Goal: Task Accomplishment & Management: Use online tool/utility

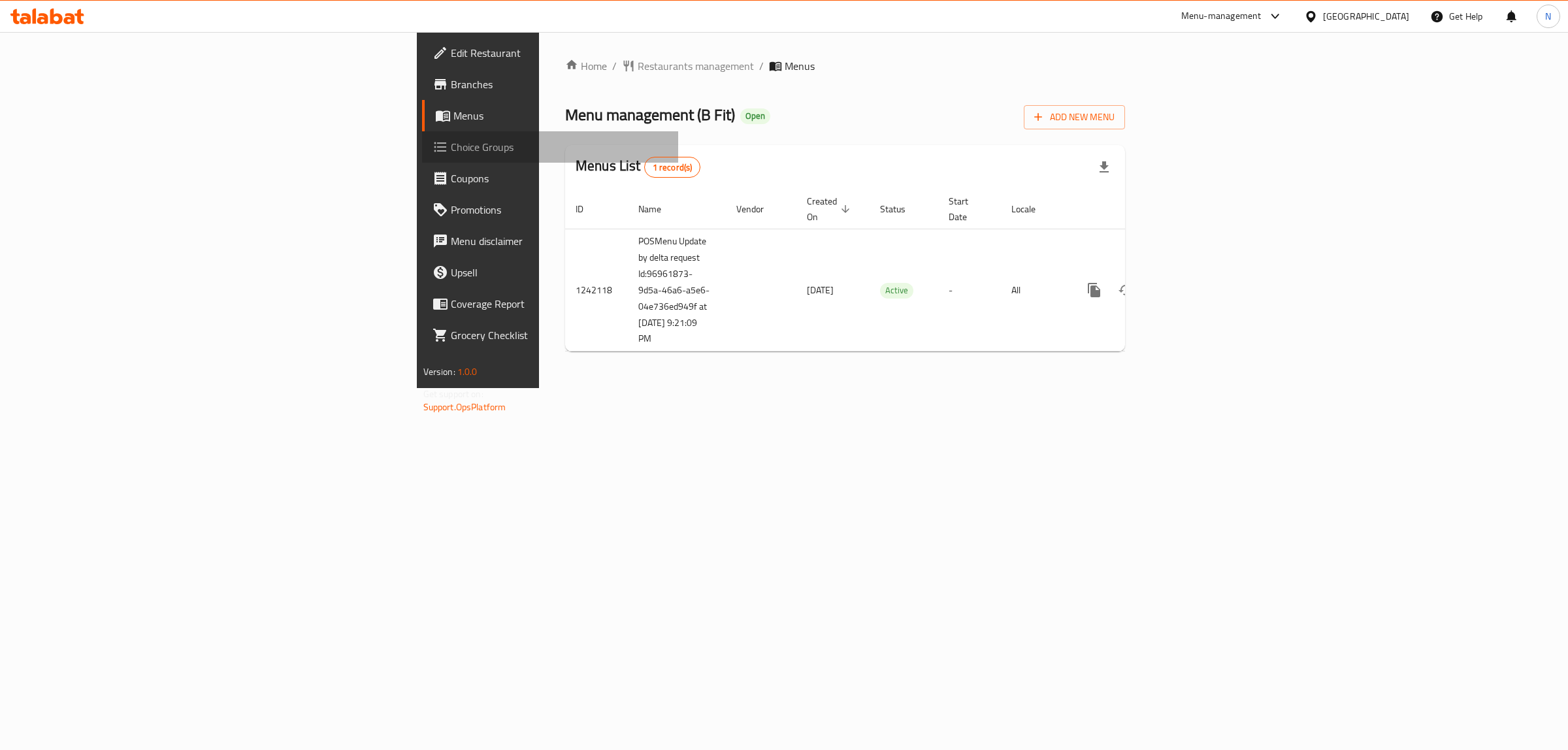
click at [451, 155] on span "Choice Groups" at bounding box center [559, 147] width 217 height 16
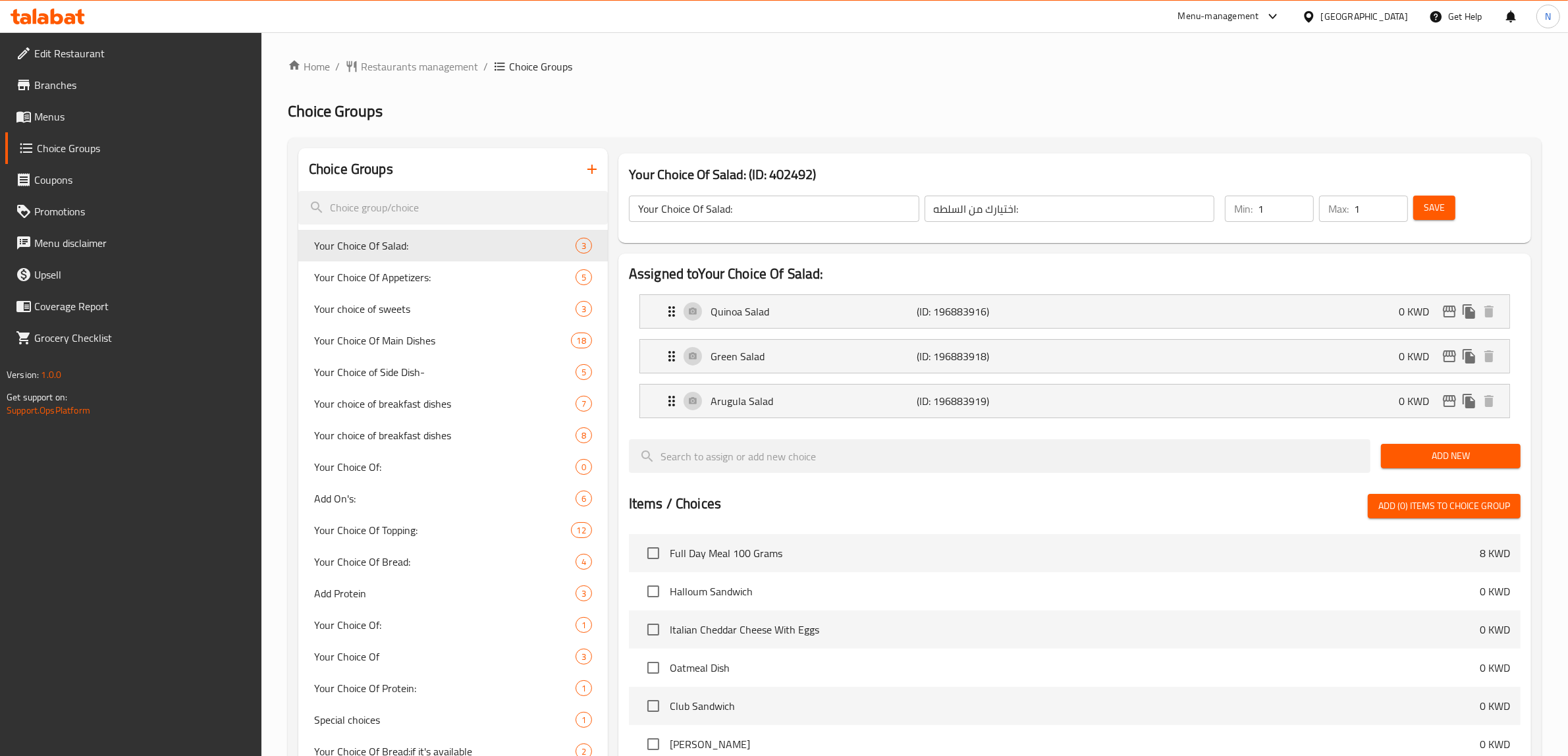
click at [798, 116] on h2 "Choice Groups" at bounding box center [914, 111] width 1254 height 21
click at [27, 118] on icon at bounding box center [26, 117] width 5 height 6
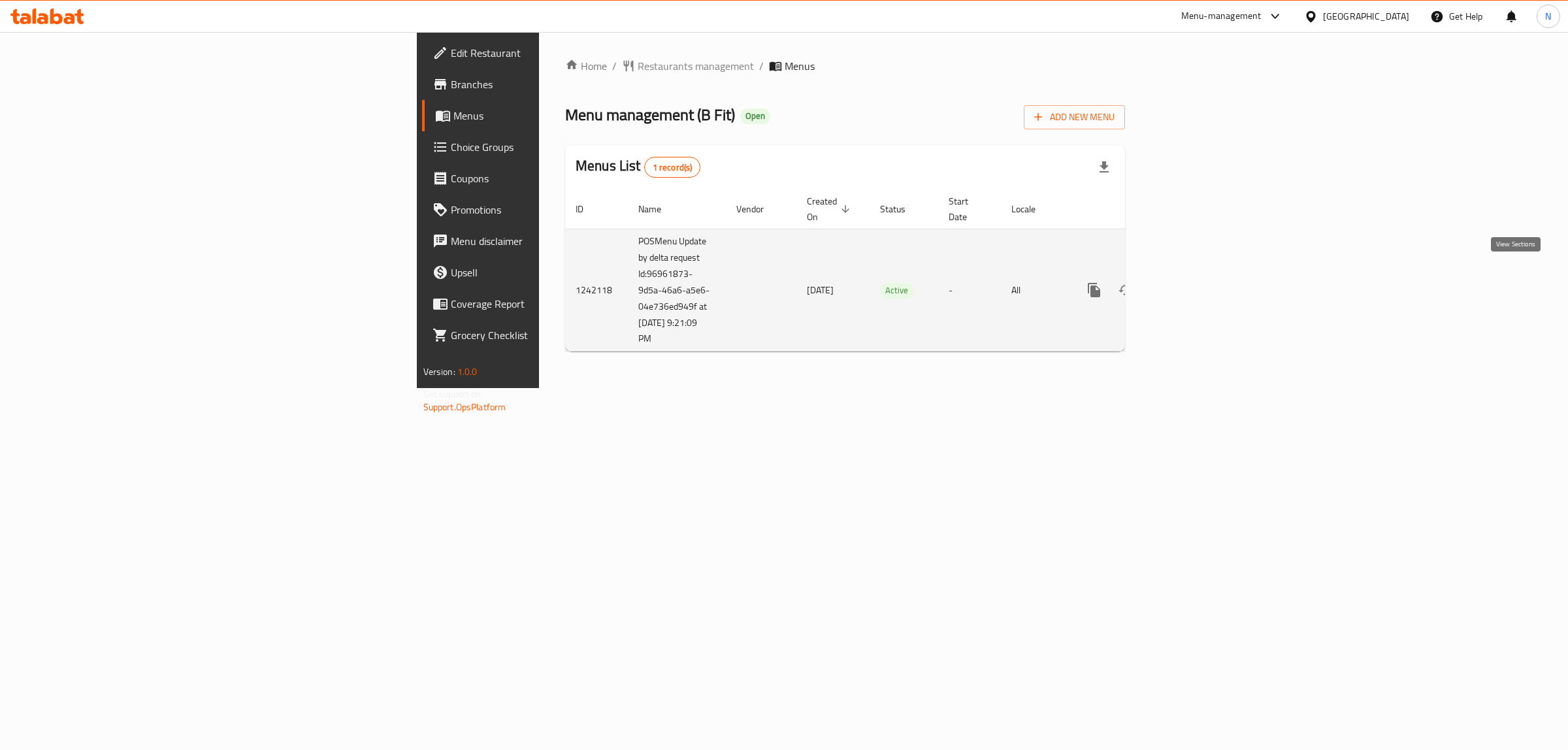
click at [1195, 284] on icon "enhanced table" at bounding box center [1188, 290] width 12 height 12
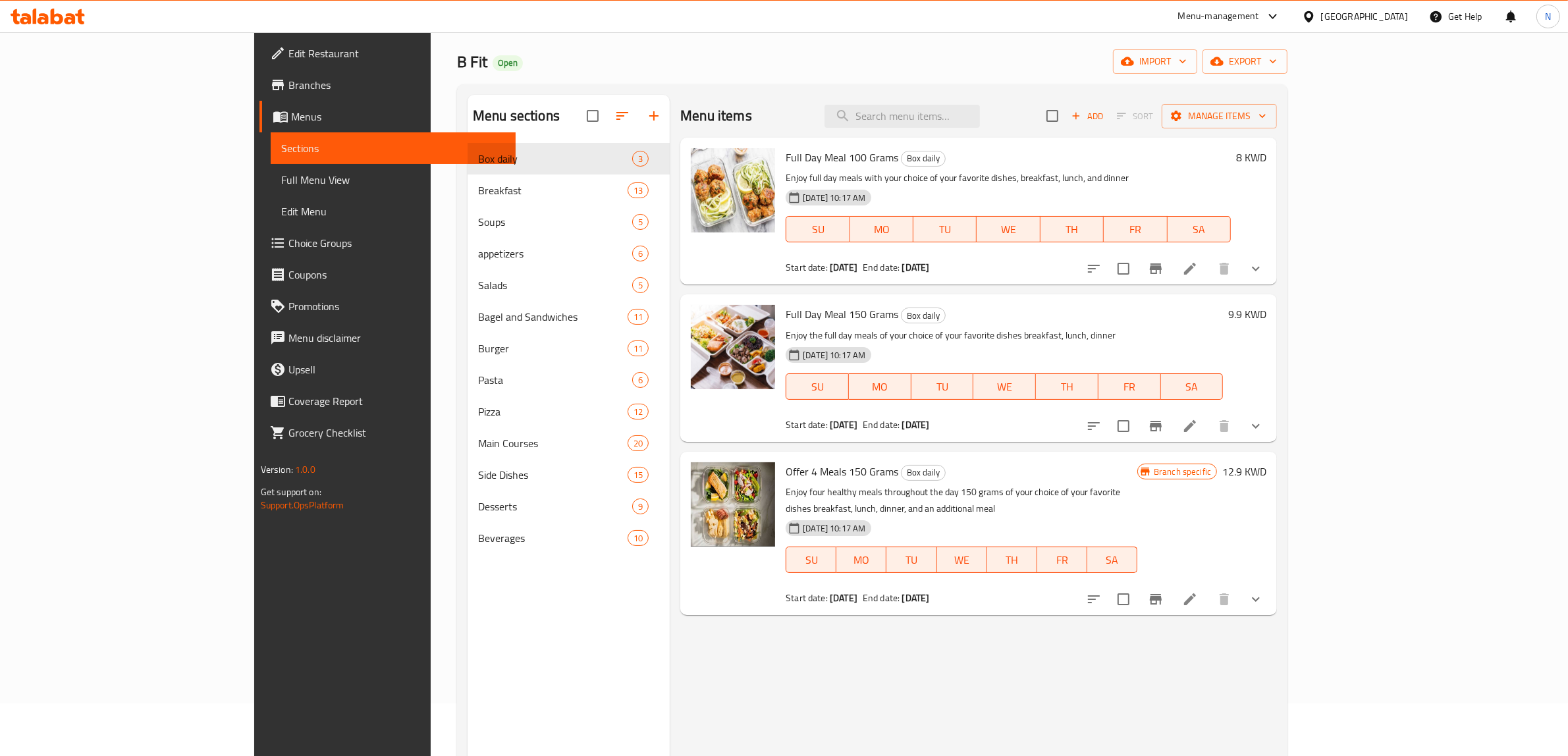
scroll to position [82, 0]
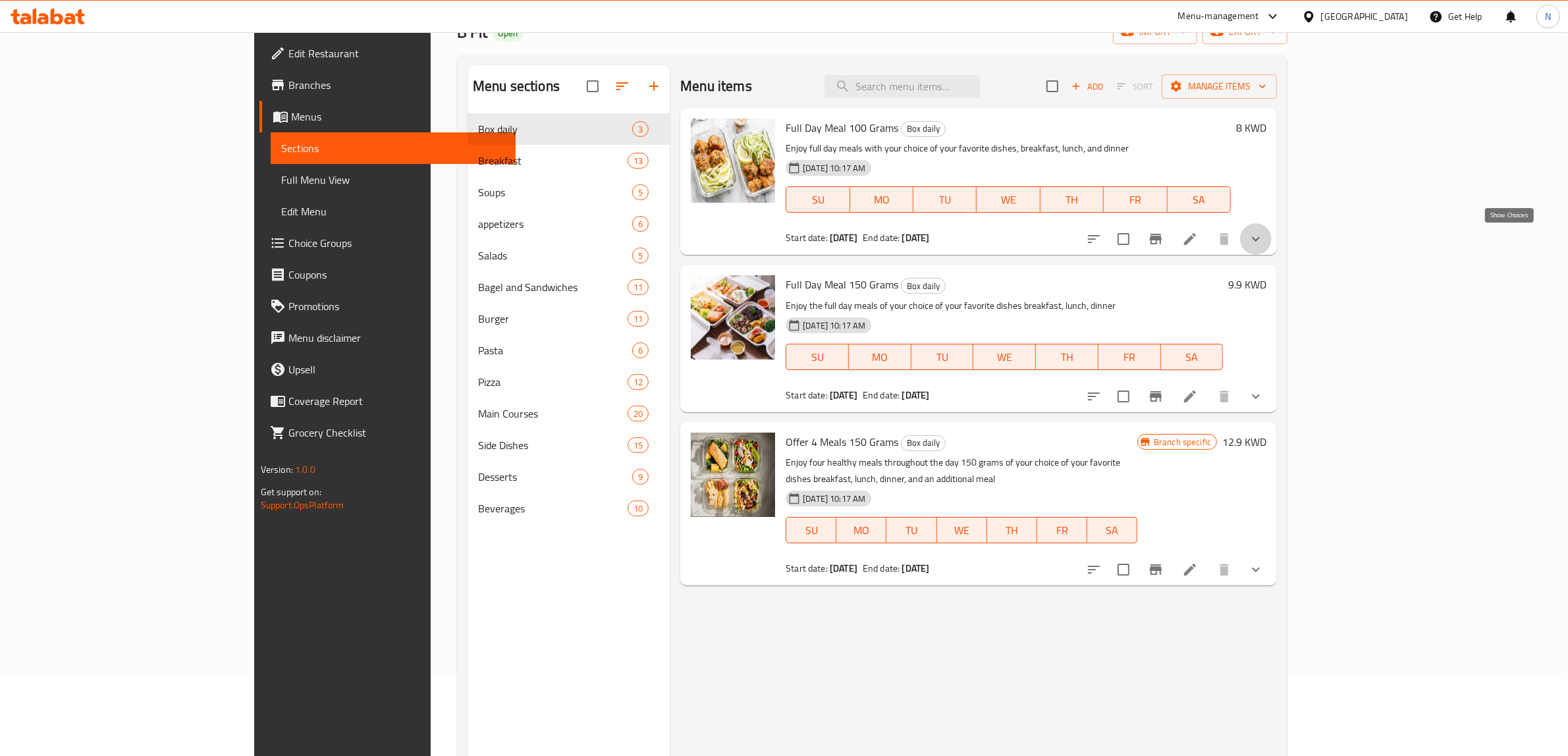
click at [1263, 239] on icon "show more" at bounding box center [1255, 238] width 16 height 16
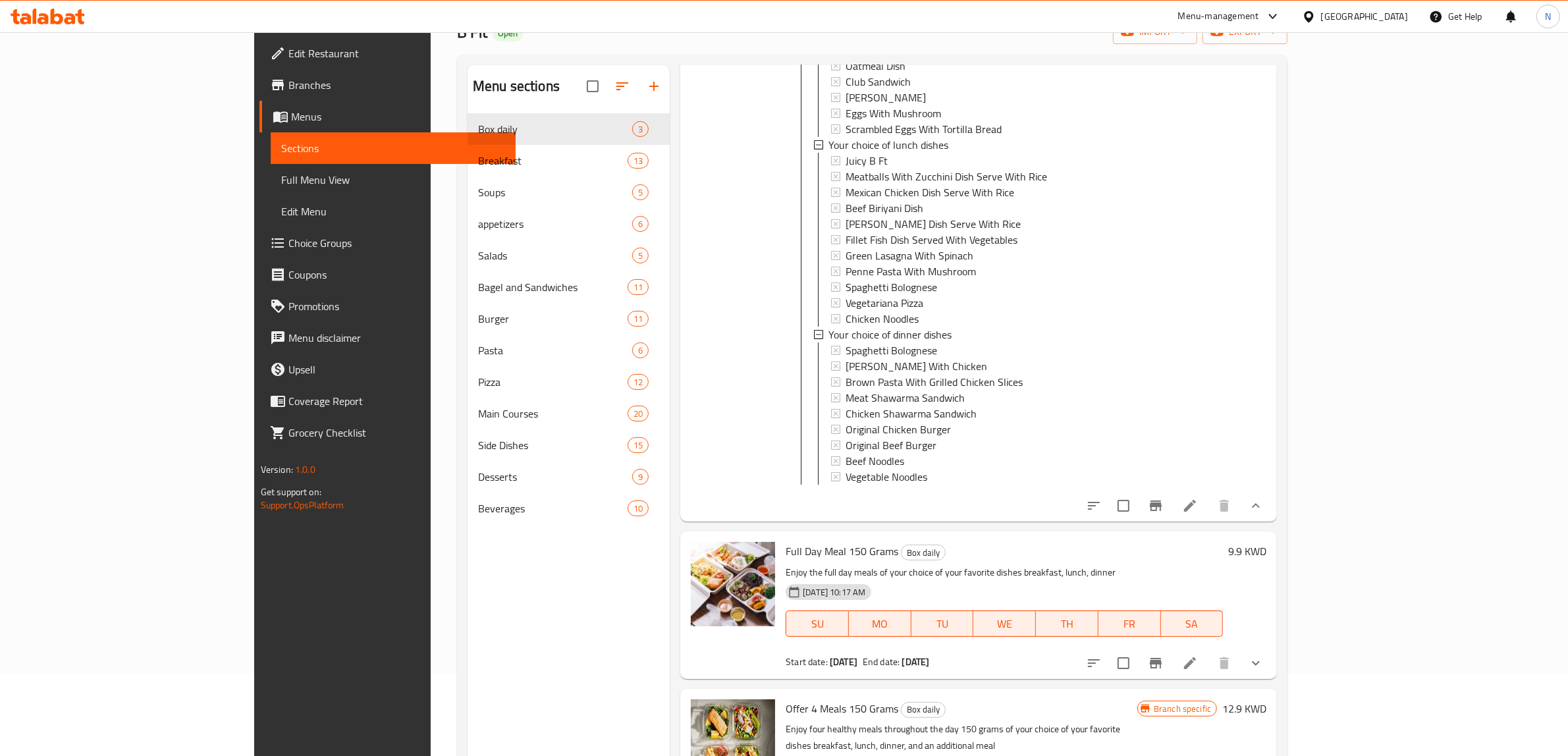
scroll to position [287, 0]
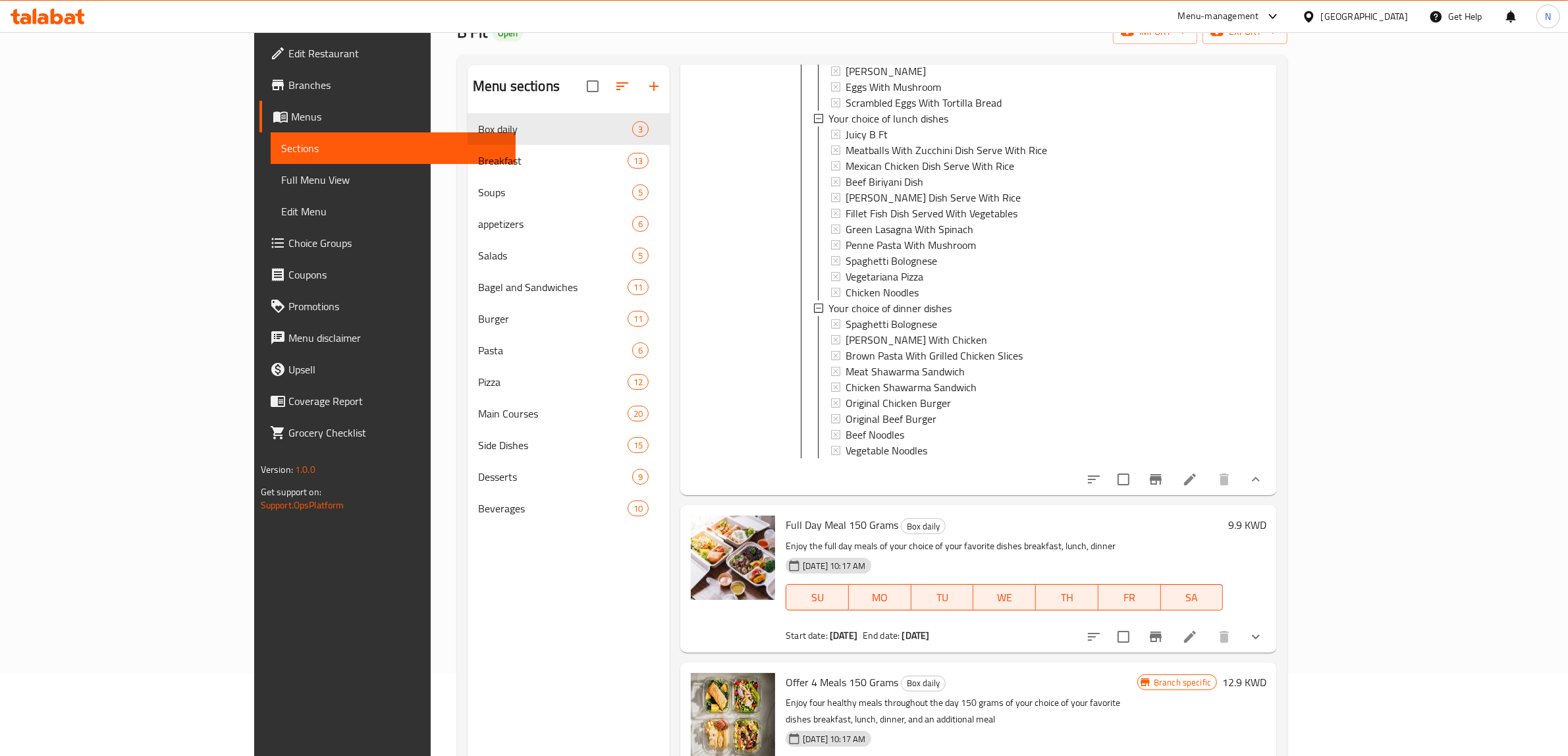
click at [1197, 487] on icon at bounding box center [1189, 479] width 16 height 16
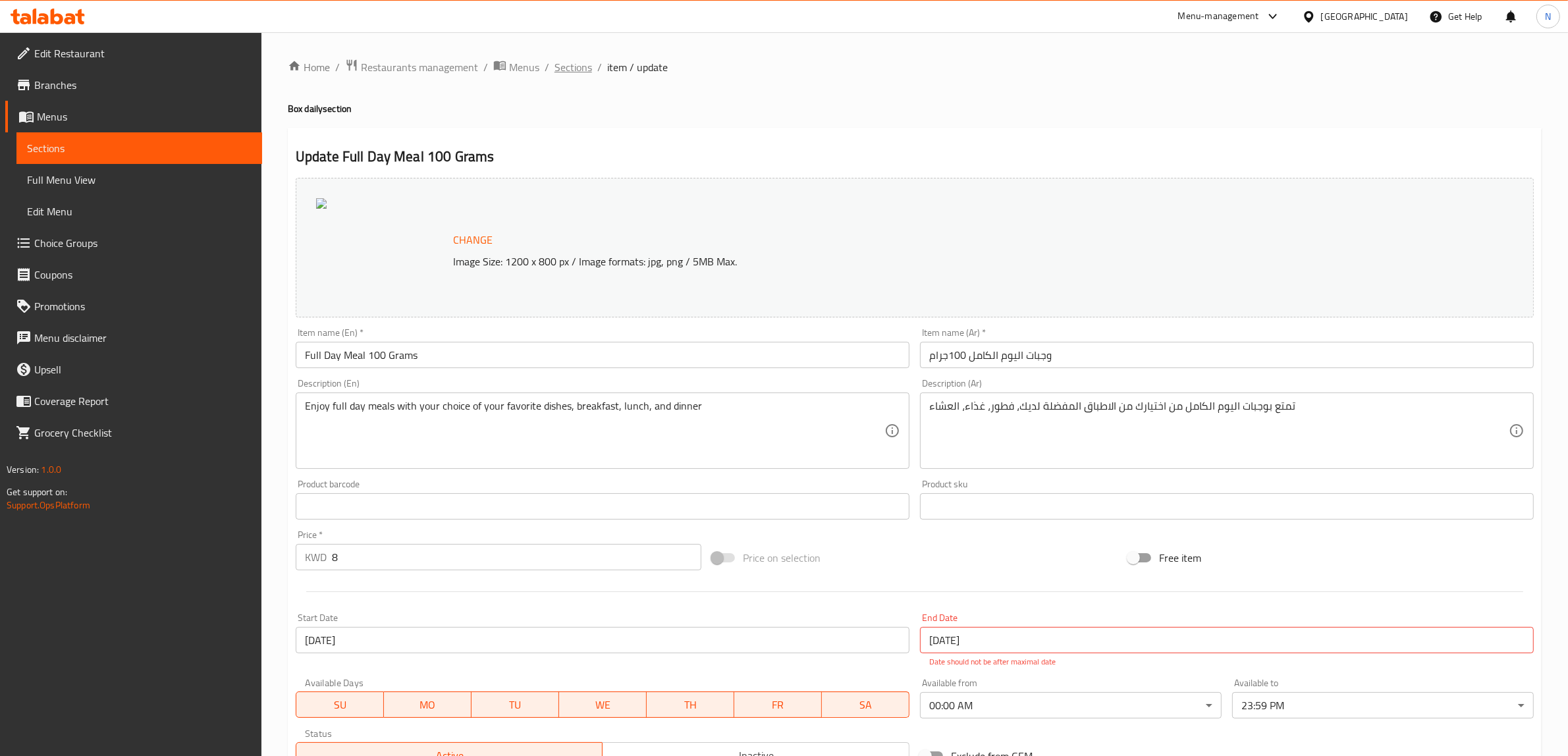
click at [571, 69] on span "Sections" at bounding box center [573, 67] width 38 height 16
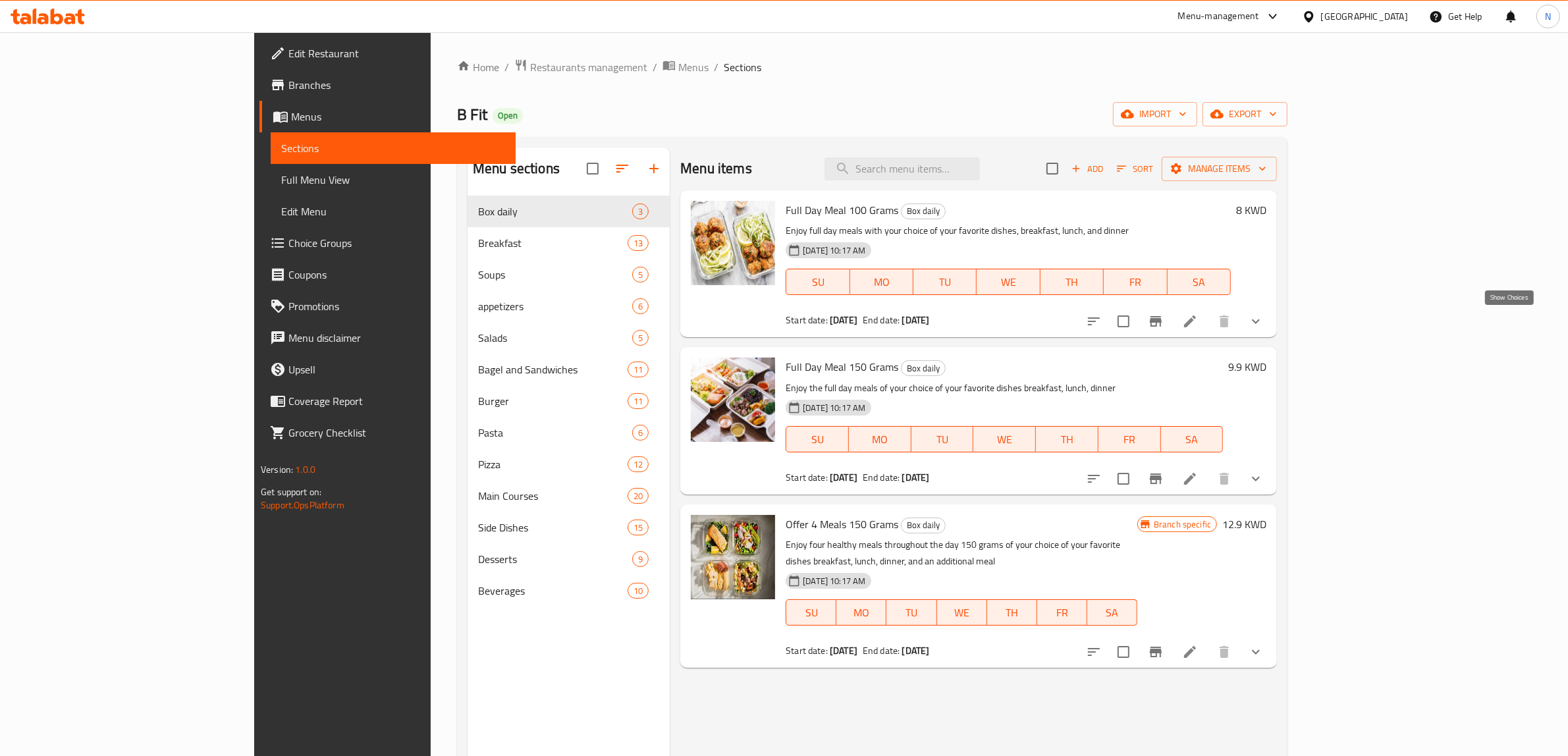
click at [1263, 326] on icon "show more" at bounding box center [1255, 321] width 16 height 16
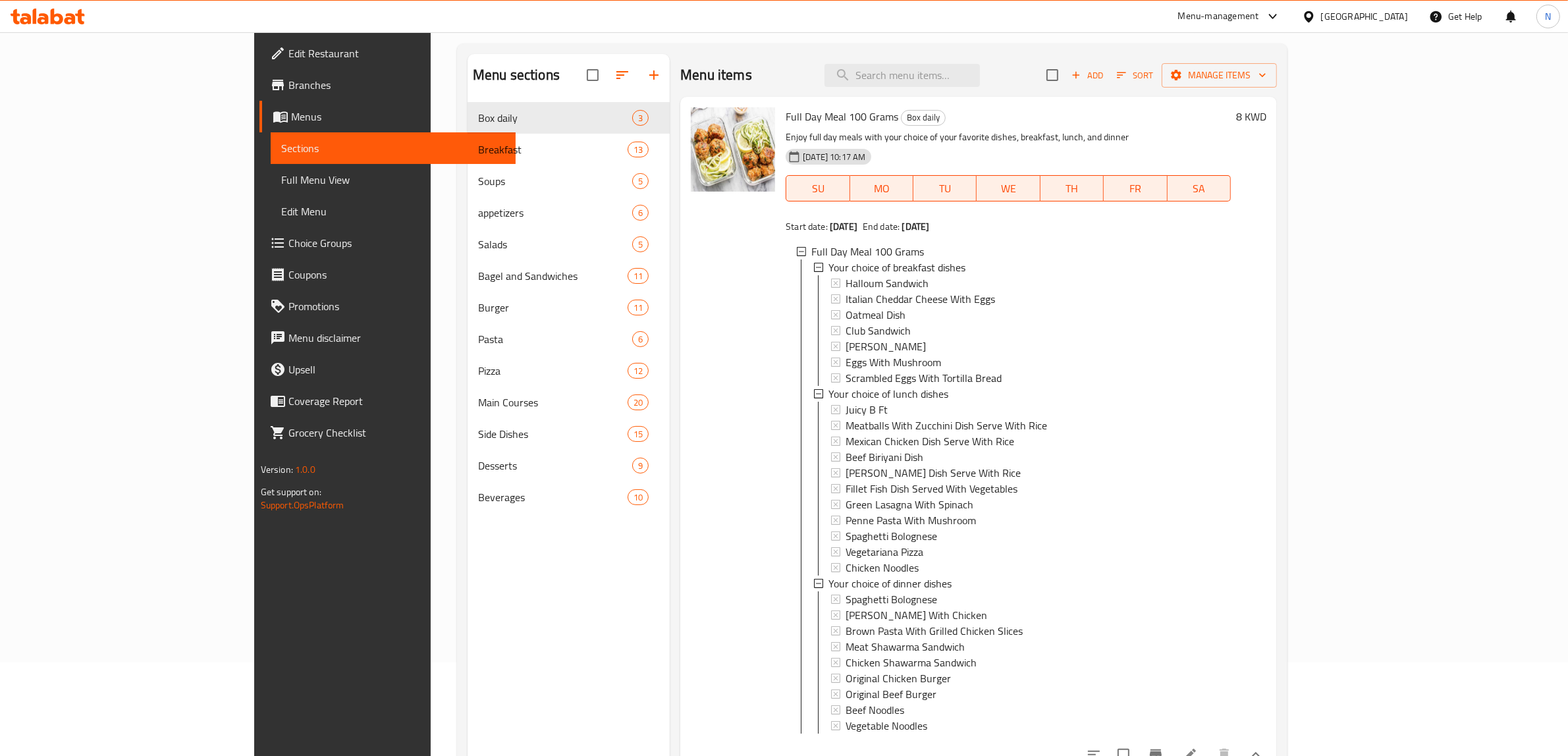
scroll to position [185, 0]
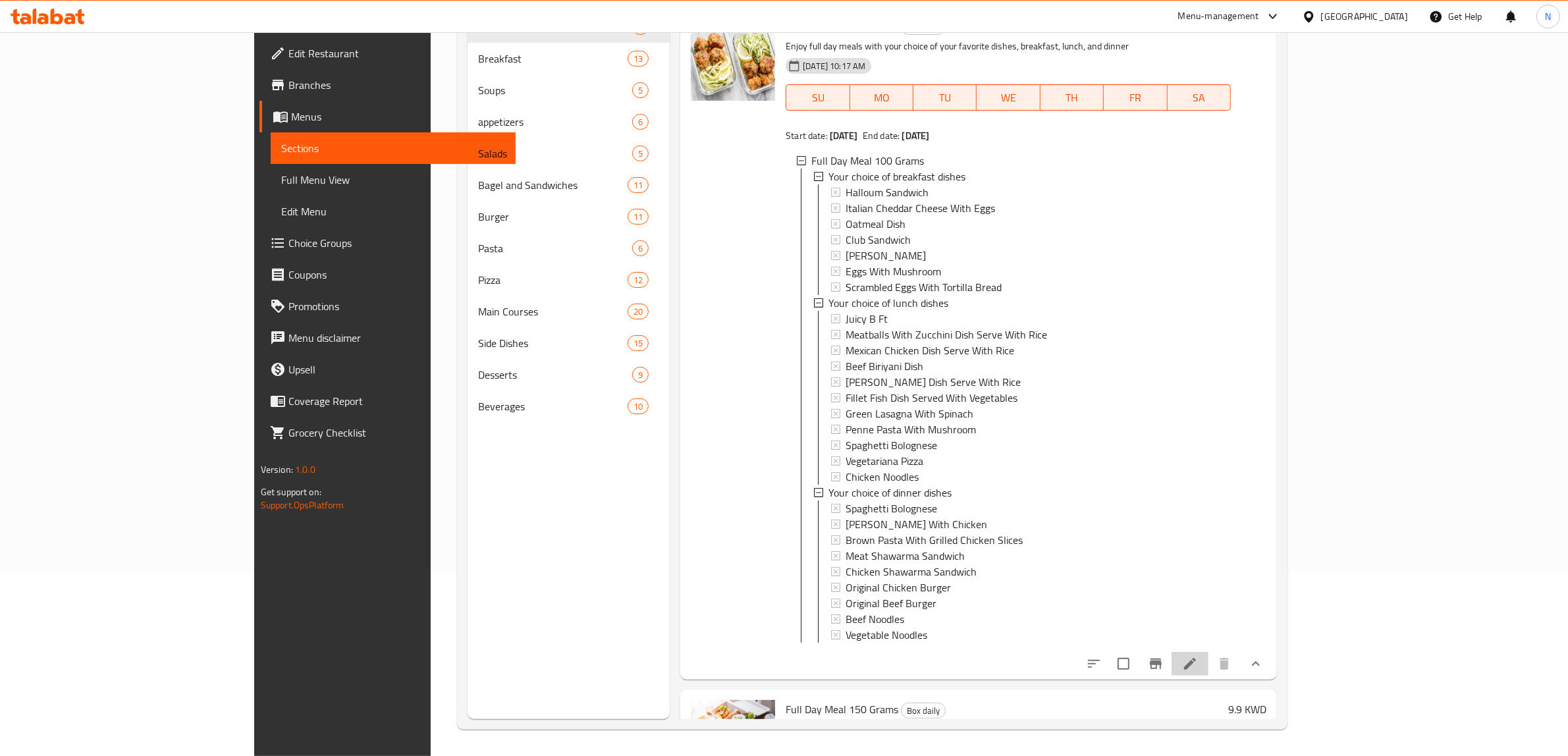
click at [1197, 672] on icon at bounding box center [1189, 664] width 16 height 16
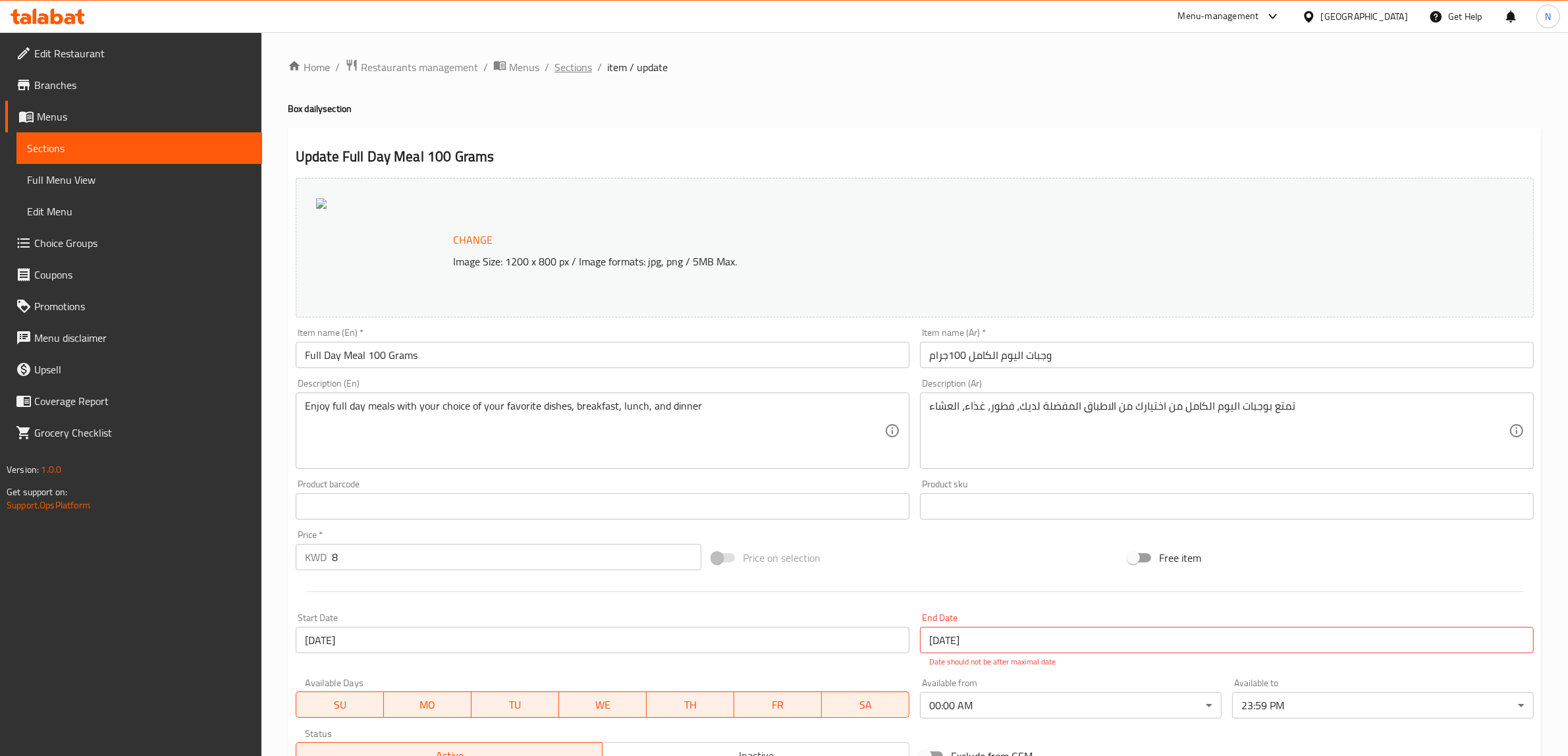
click at [569, 60] on span "Sections" at bounding box center [573, 67] width 38 height 16
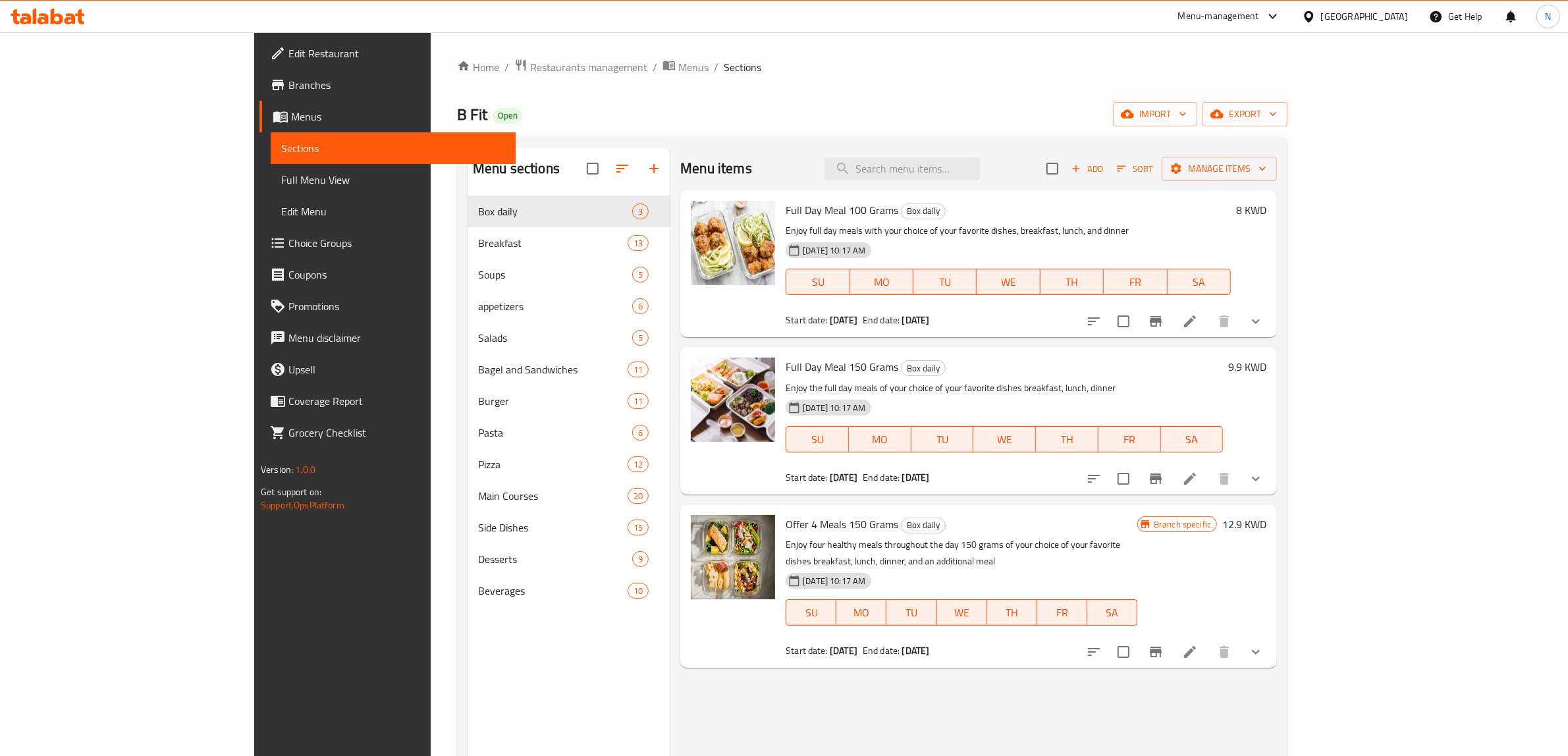
drag, startPoint x: 952, startPoint y: 109, endPoint x: 952, endPoint y: 117, distance: 8.0
click at [952, 111] on div "B Fit Open import export" at bounding box center [872, 114] width 831 height 24
click at [1277, 116] on span "export" at bounding box center [1245, 115] width 64 height 17
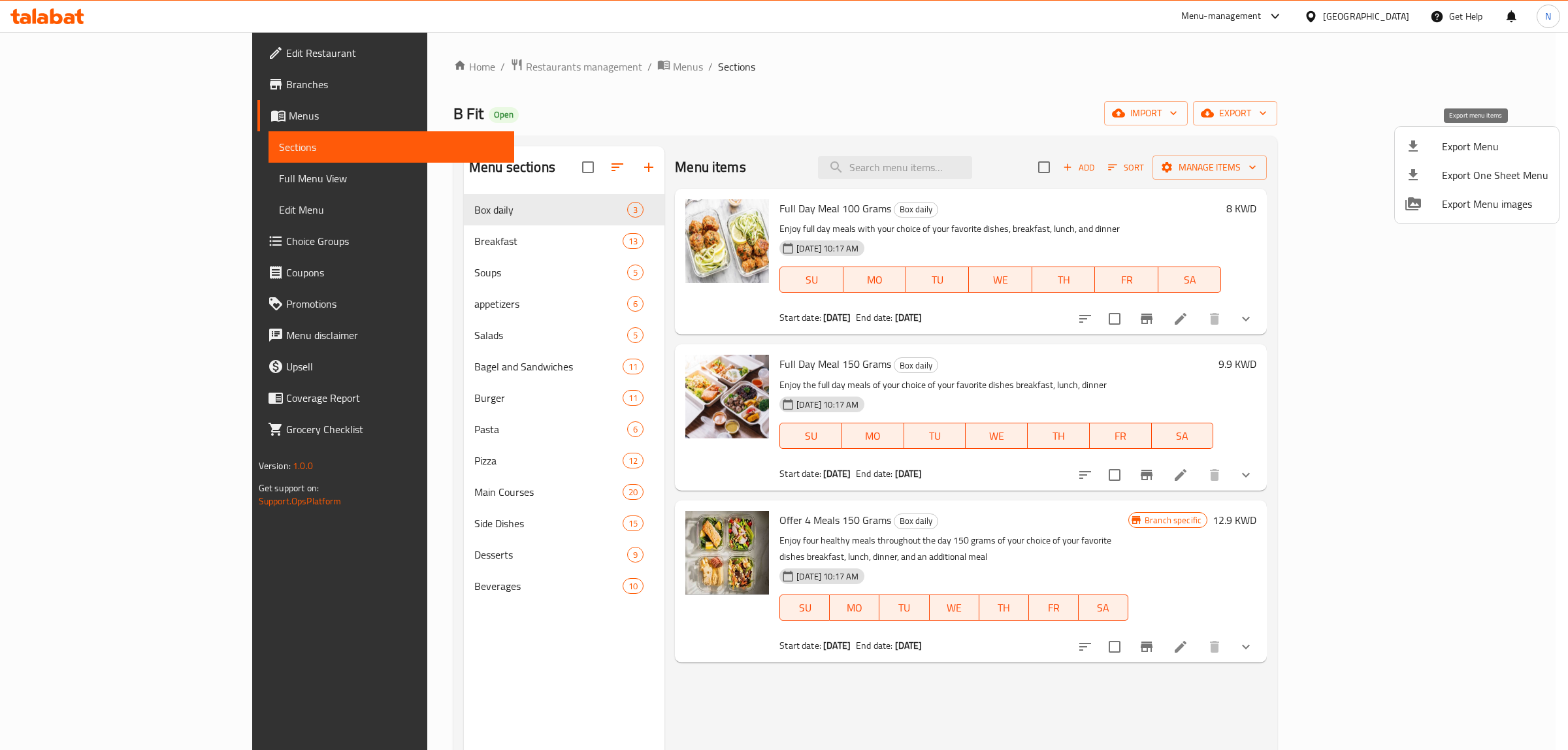
click at [1474, 144] on span "Export Menu" at bounding box center [1496, 146] width 106 height 16
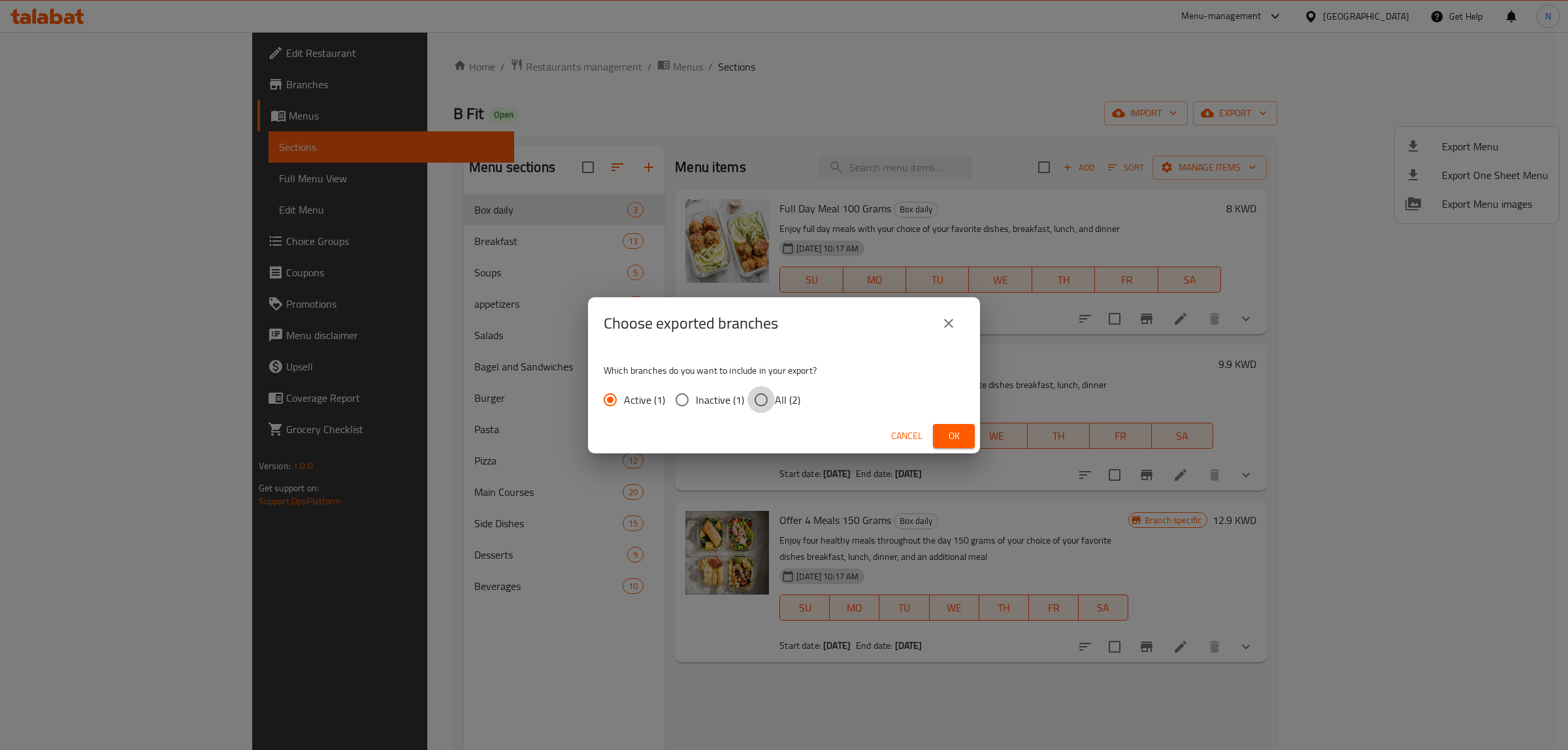
click at [773, 397] on input "All (2)" at bounding box center [761, 400] width 28 height 28
radio input "true"
click at [955, 428] on span "Ok" at bounding box center [954, 436] width 21 height 17
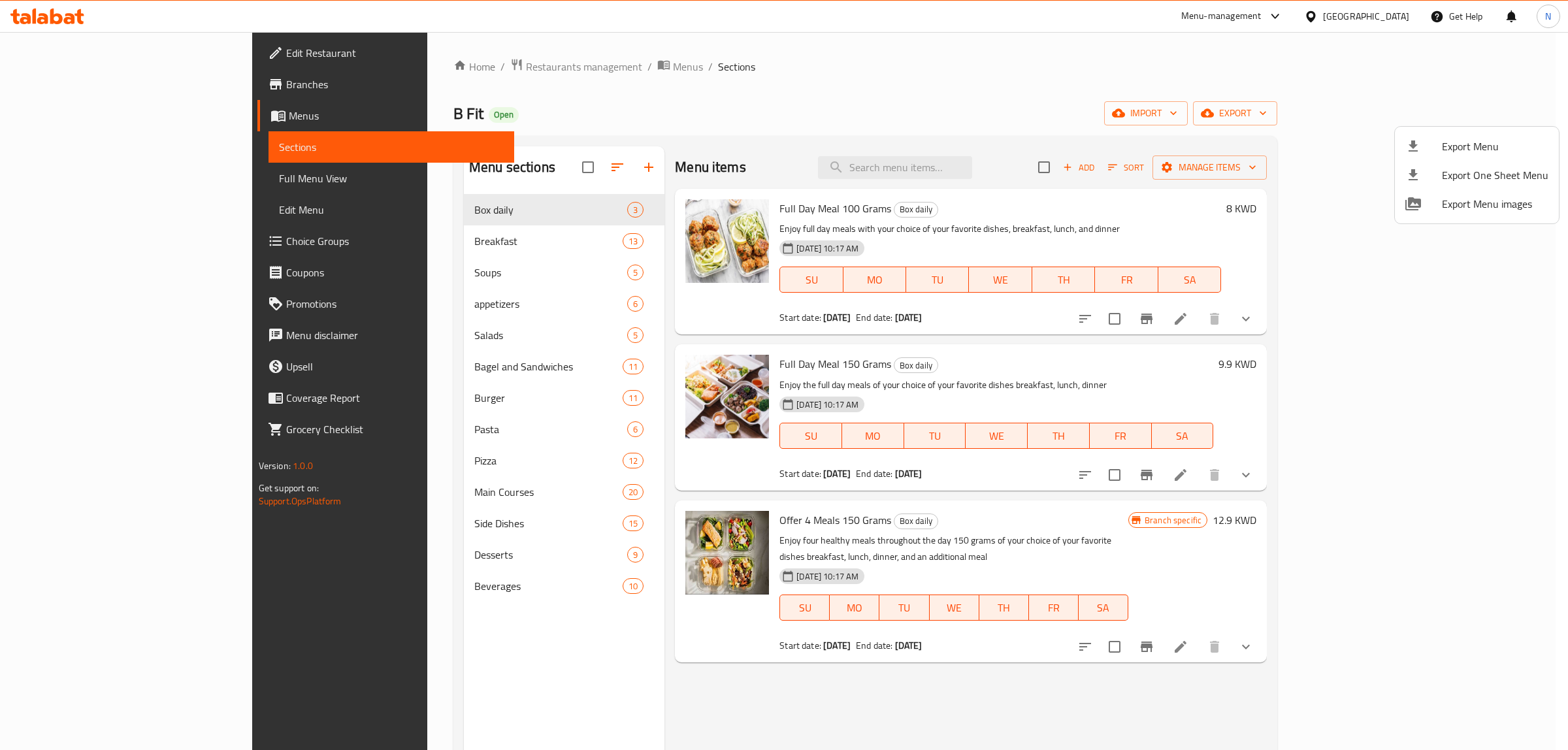
click at [837, 407] on div at bounding box center [784, 375] width 1568 height 750
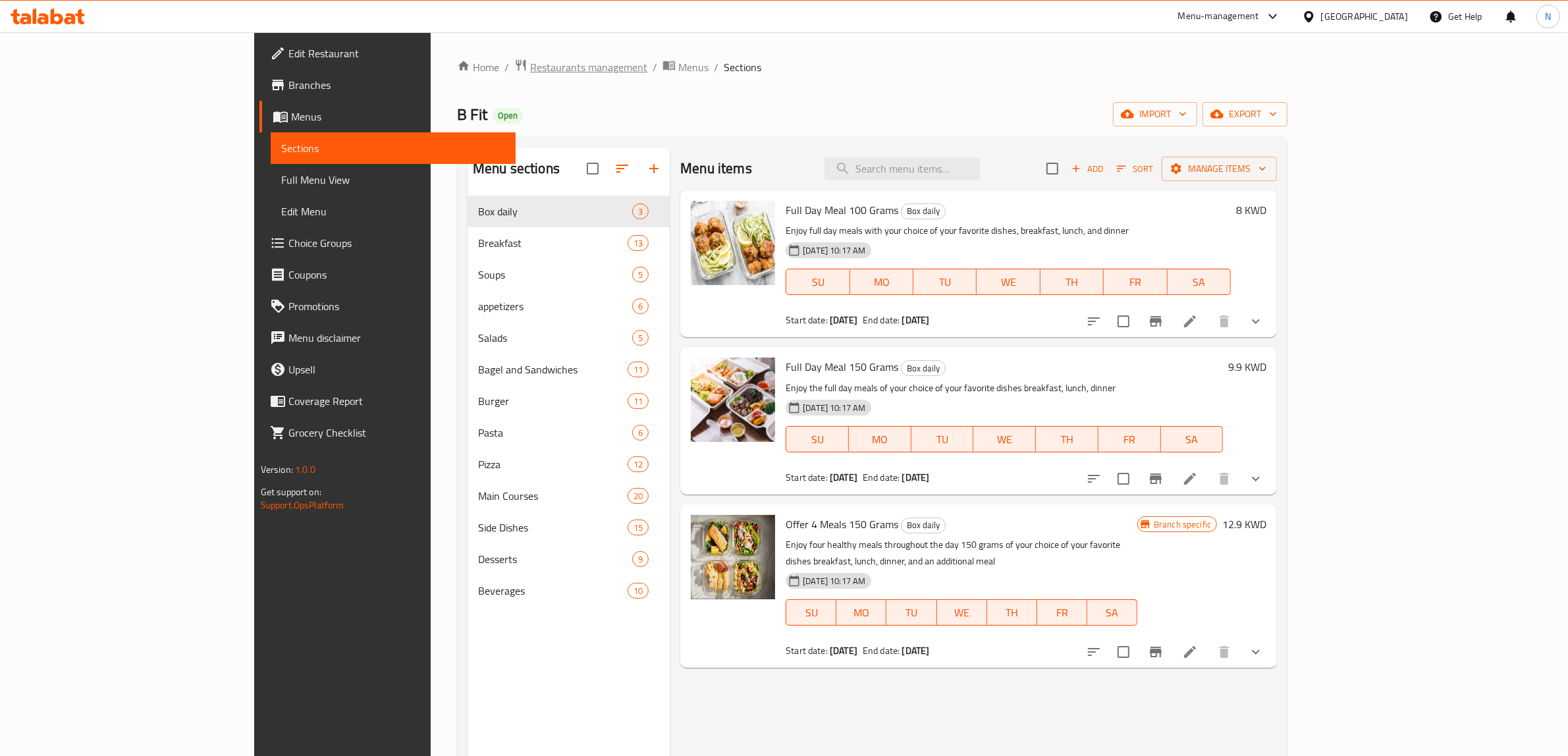
click at [530, 75] on span "Restaurants management" at bounding box center [589, 67] width 117 height 16
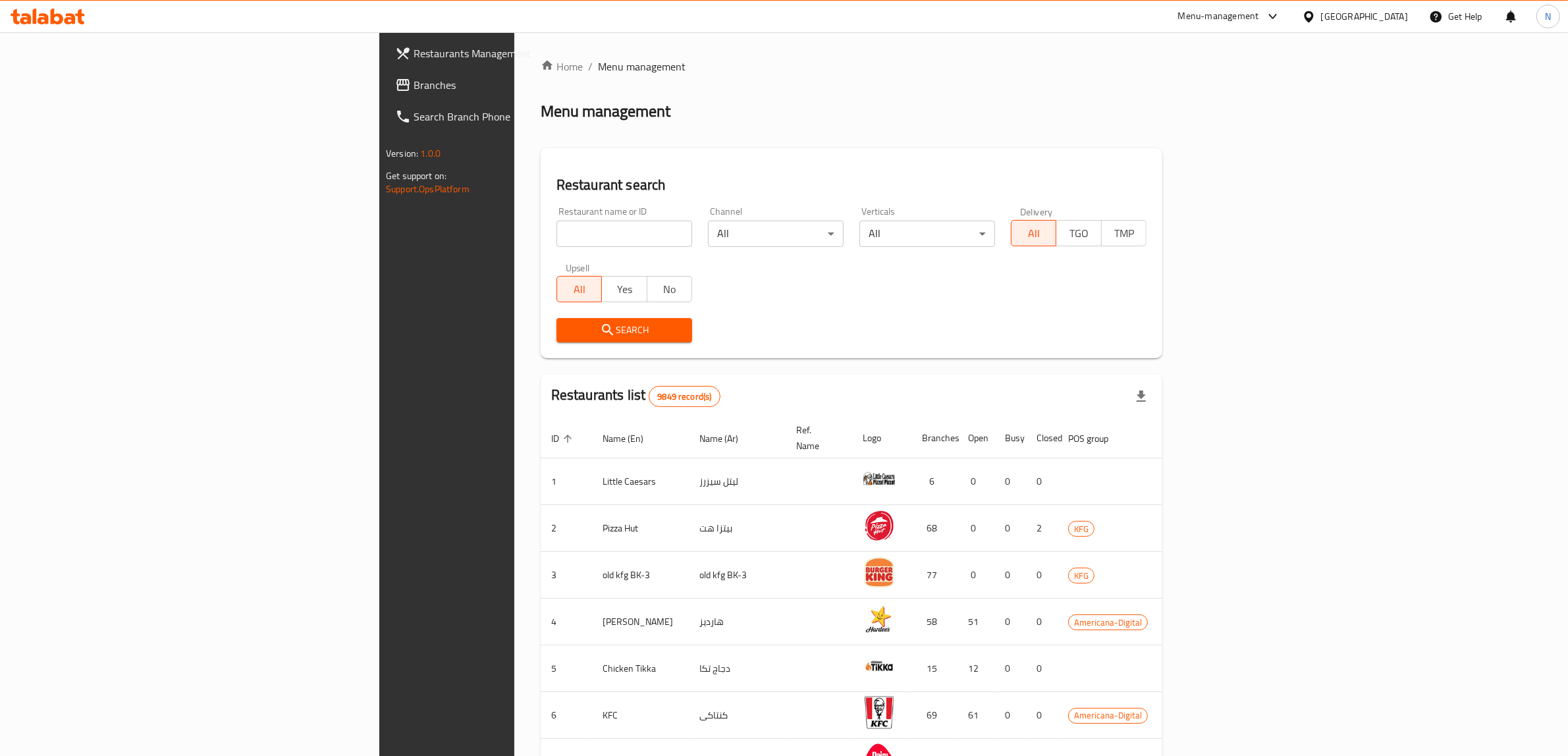
click at [556, 224] on input "search" at bounding box center [624, 234] width 136 height 27
paste input "677501"
type input "677501"
click button "Search" at bounding box center [624, 330] width 136 height 24
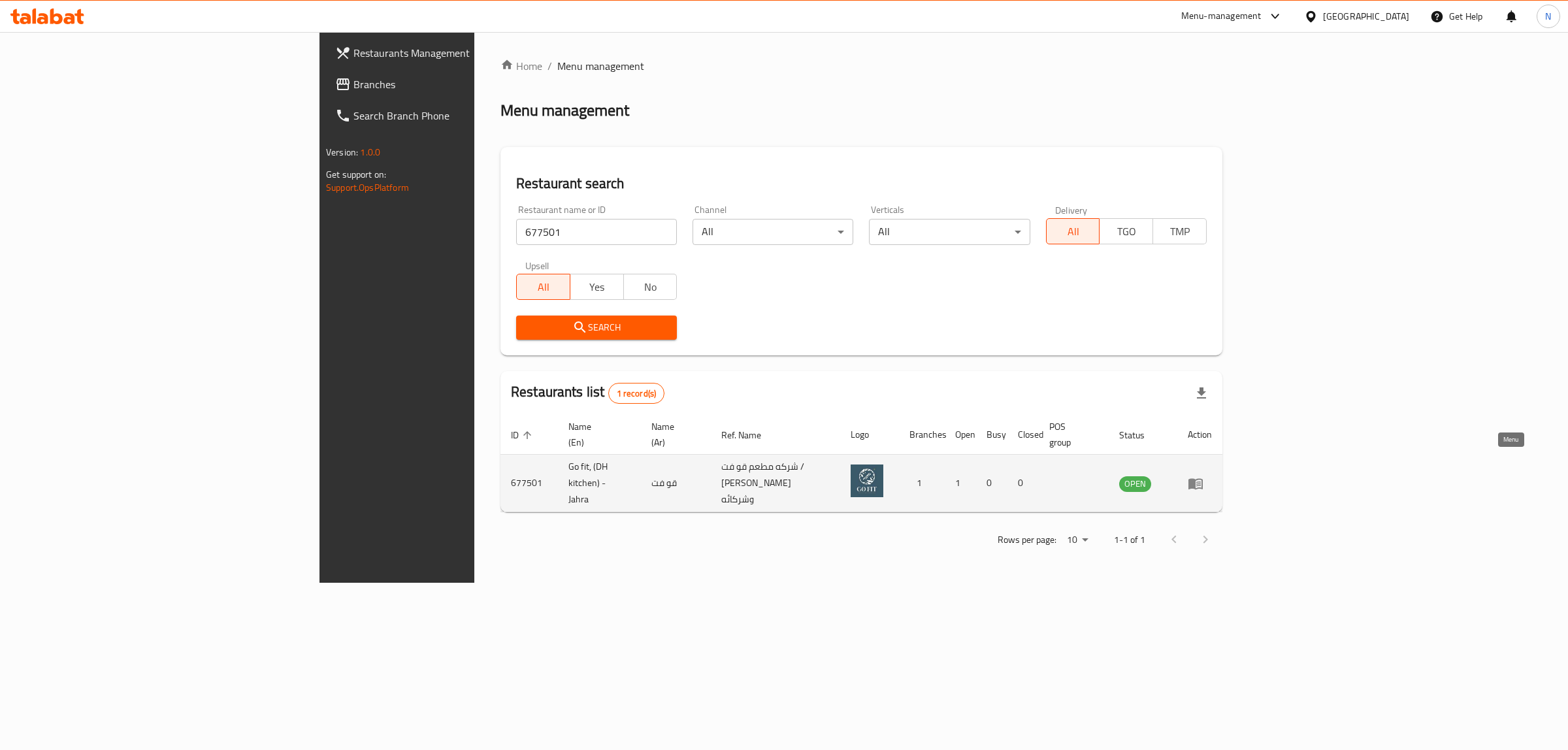
click at [1203, 479] on icon "enhanced table" at bounding box center [1196, 484] width 15 height 11
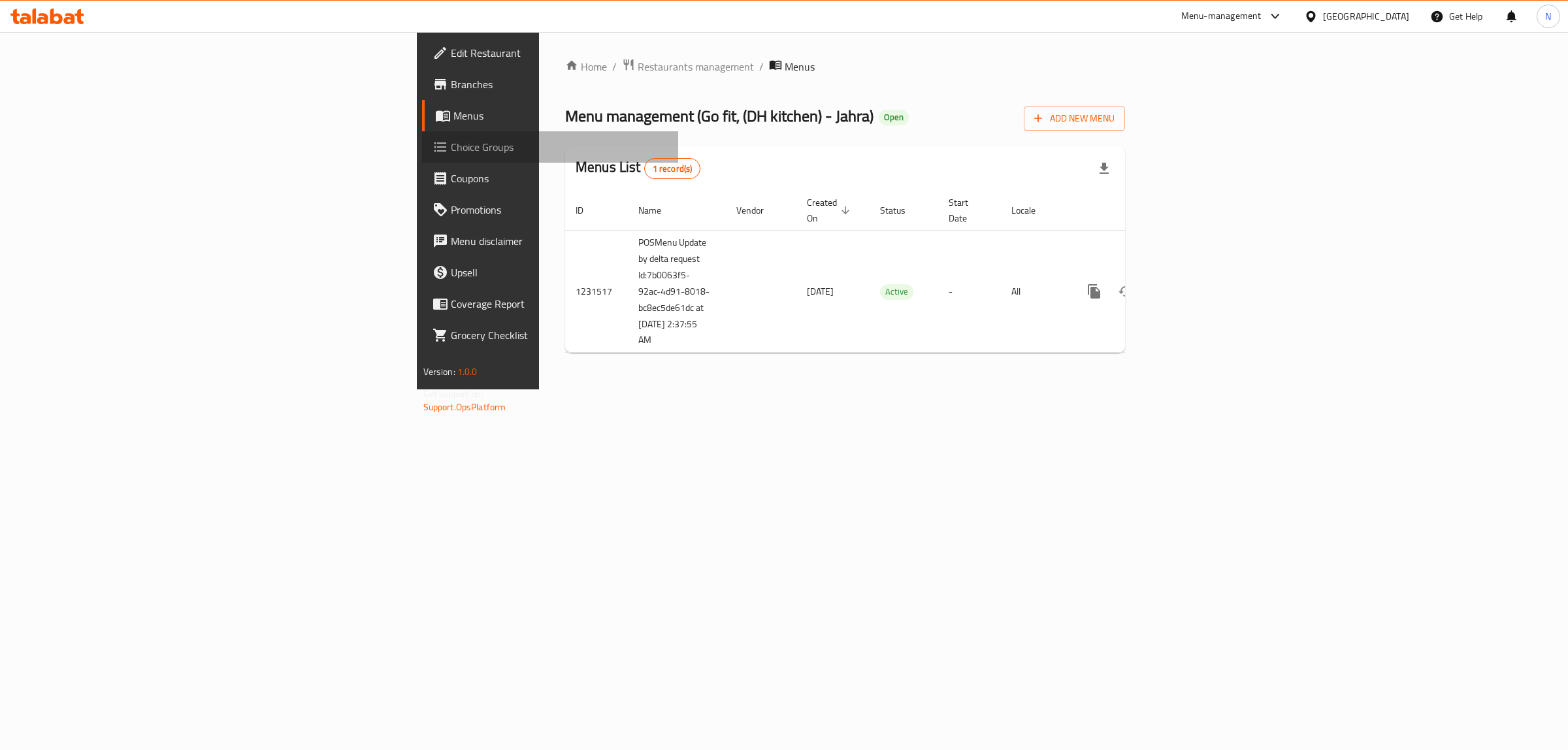
click at [451, 144] on span "Choice Groups" at bounding box center [559, 147] width 217 height 16
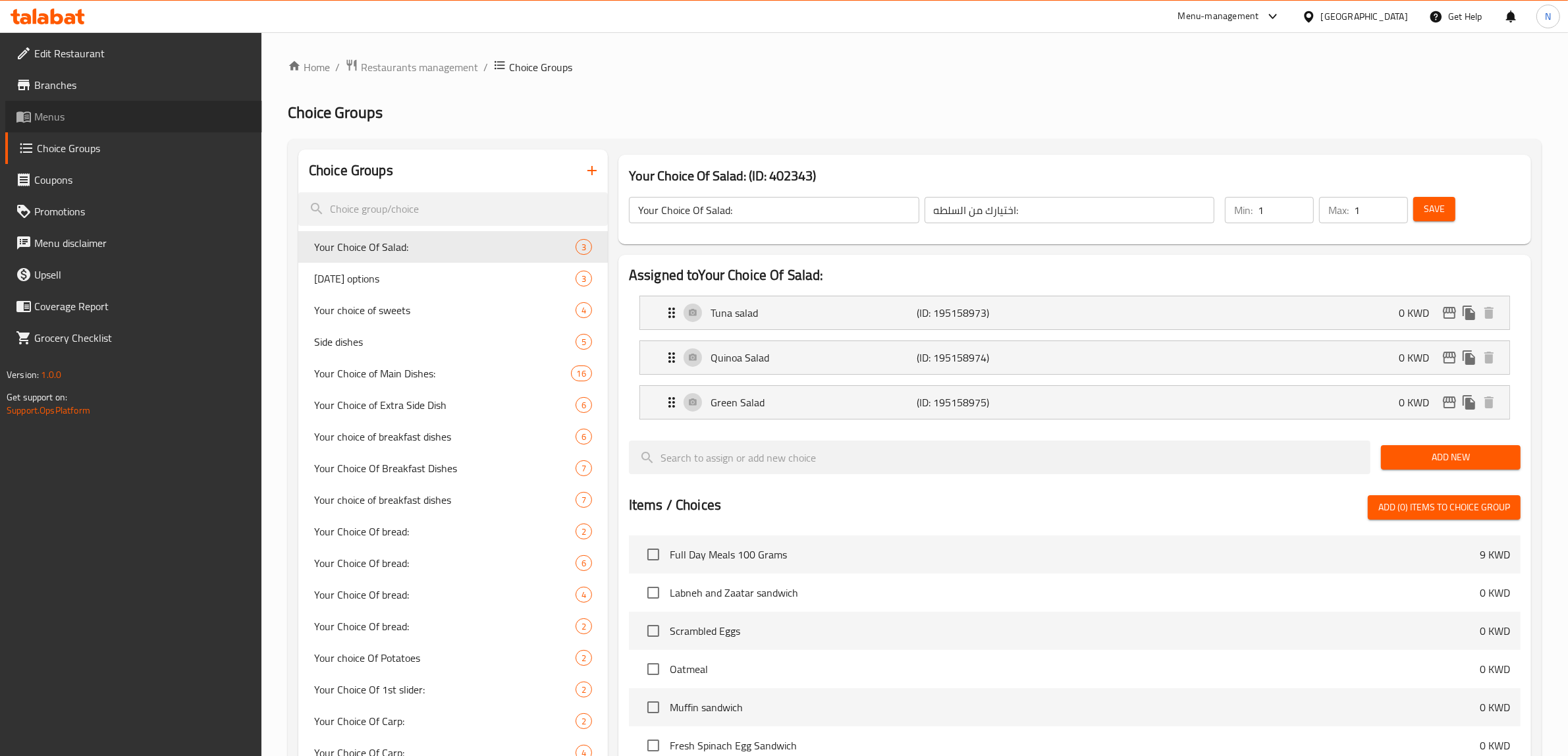
click at [70, 116] on span "Menus" at bounding box center [142, 116] width 217 height 16
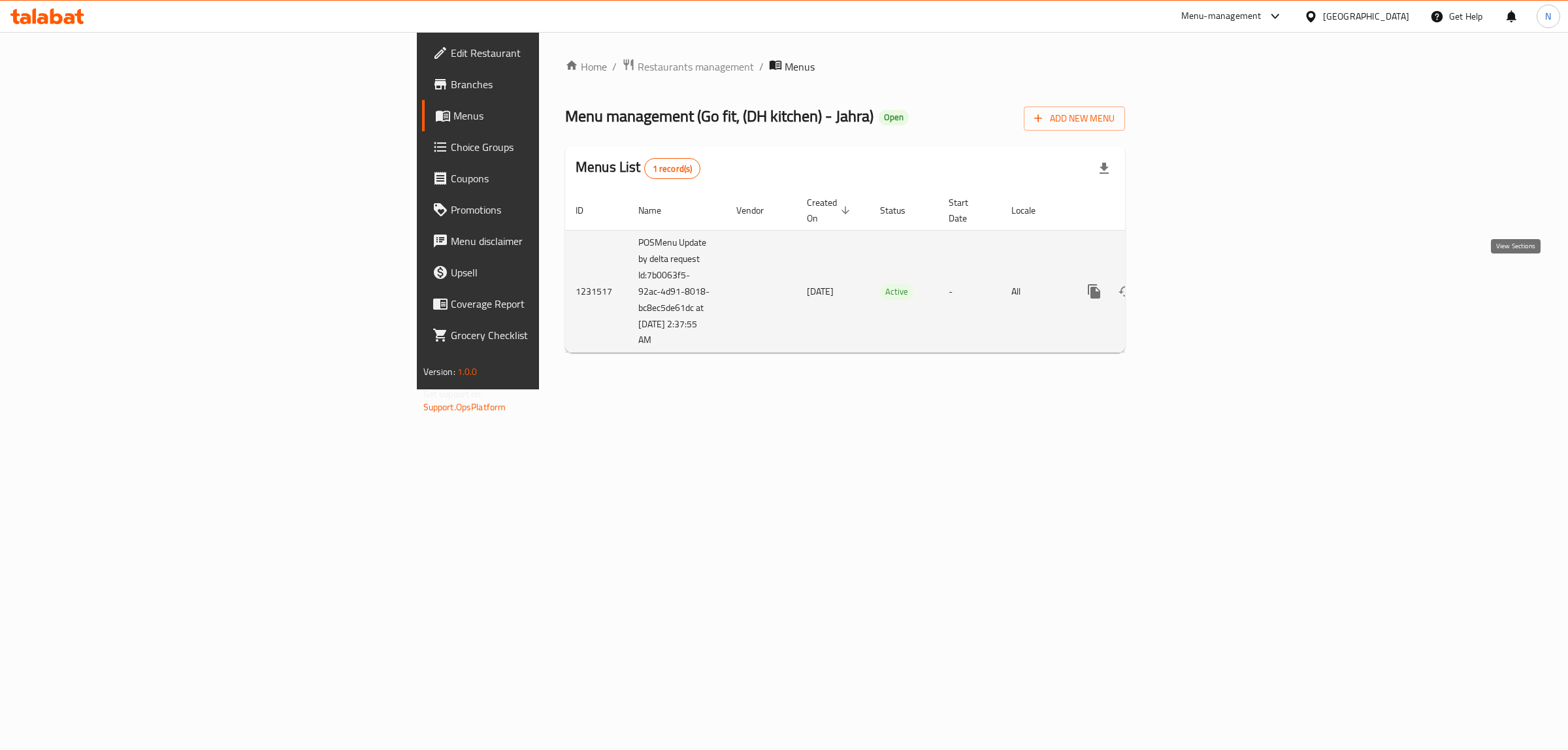
click at [1197, 283] on icon "enhanced table" at bounding box center [1188, 291] width 16 height 16
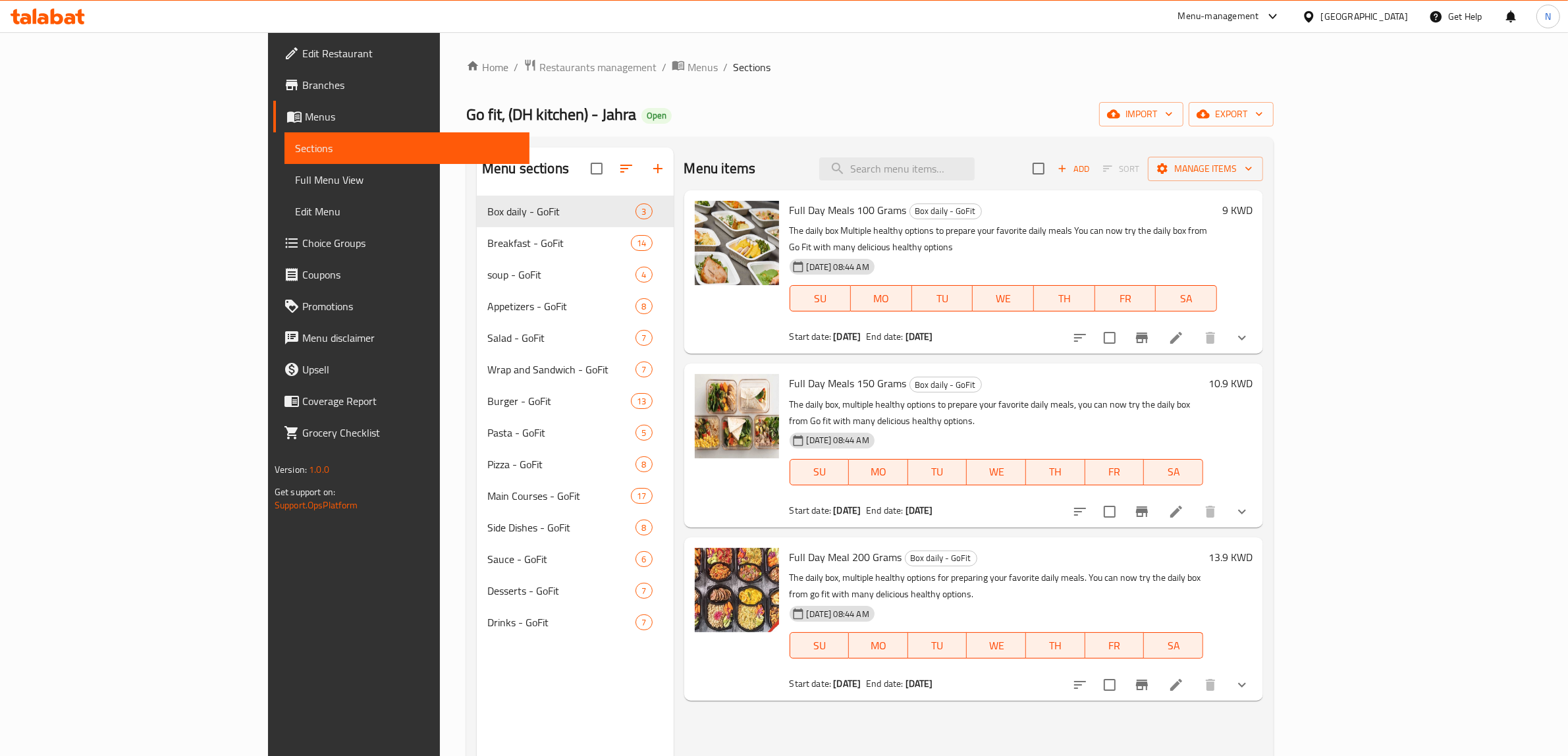
click at [1258, 323] on button "show more" at bounding box center [1242, 337] width 31 height 31
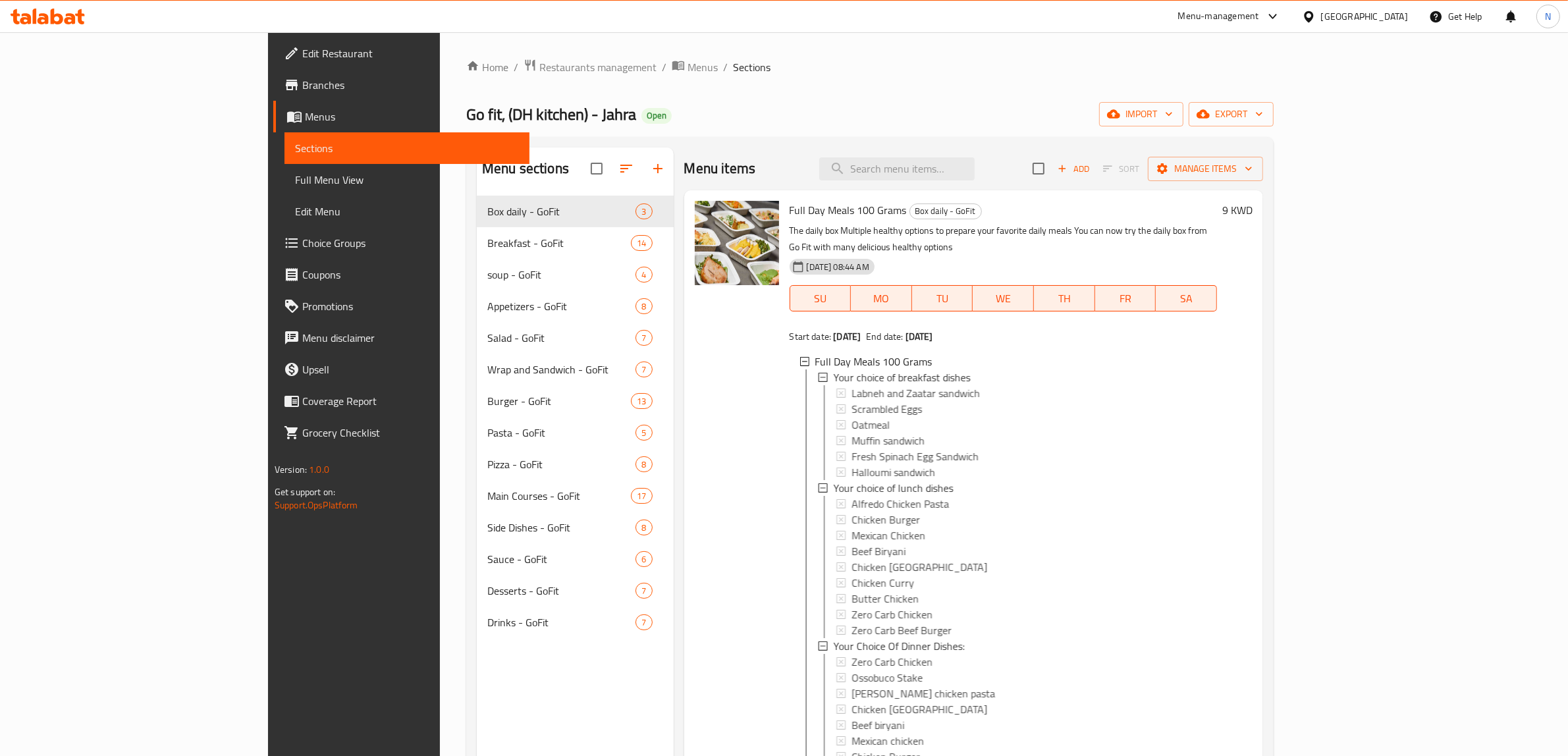
scroll to position [82, 0]
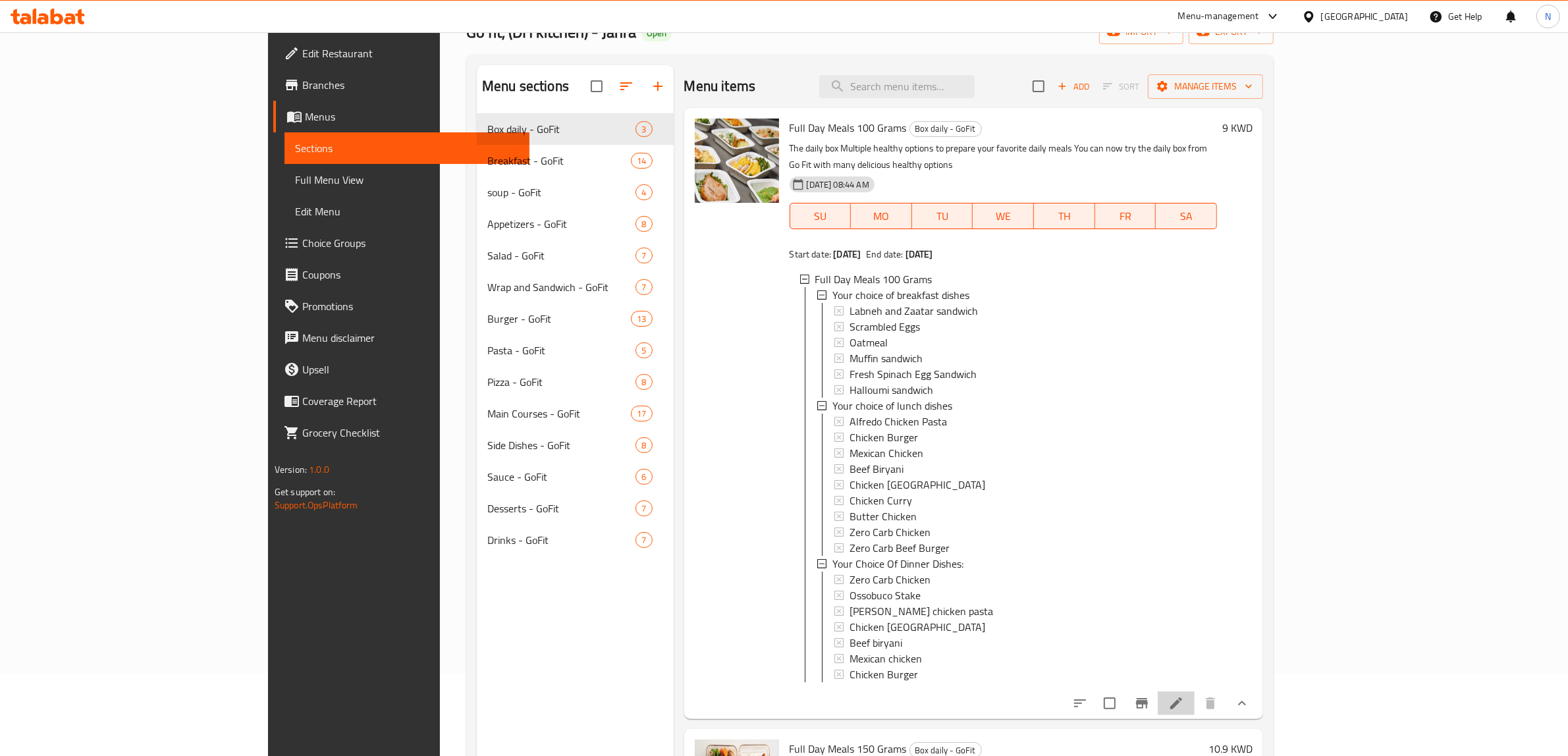
click at [1195, 691] on li at bounding box center [1176, 703] width 37 height 24
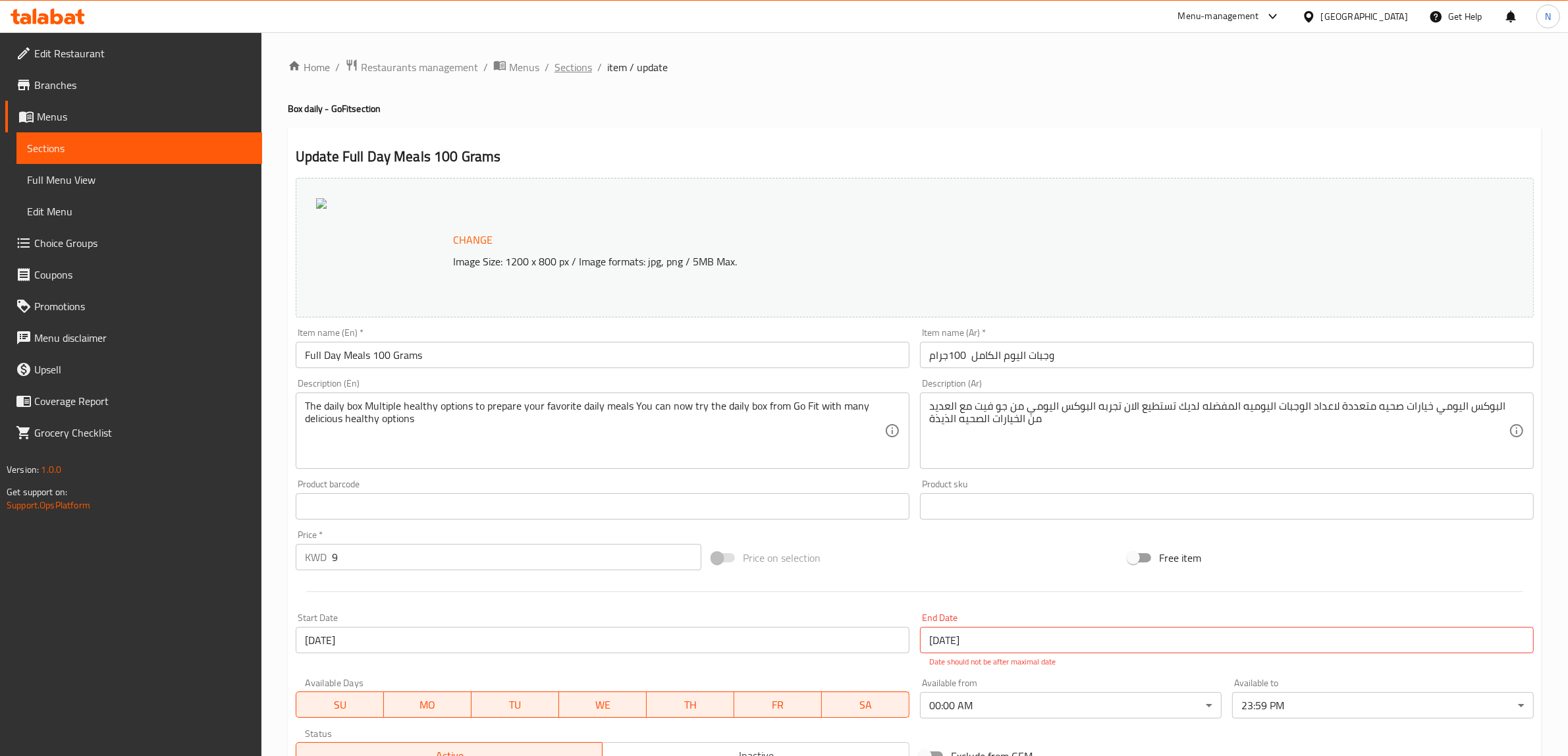
click at [584, 67] on span "Sections" at bounding box center [573, 67] width 38 height 16
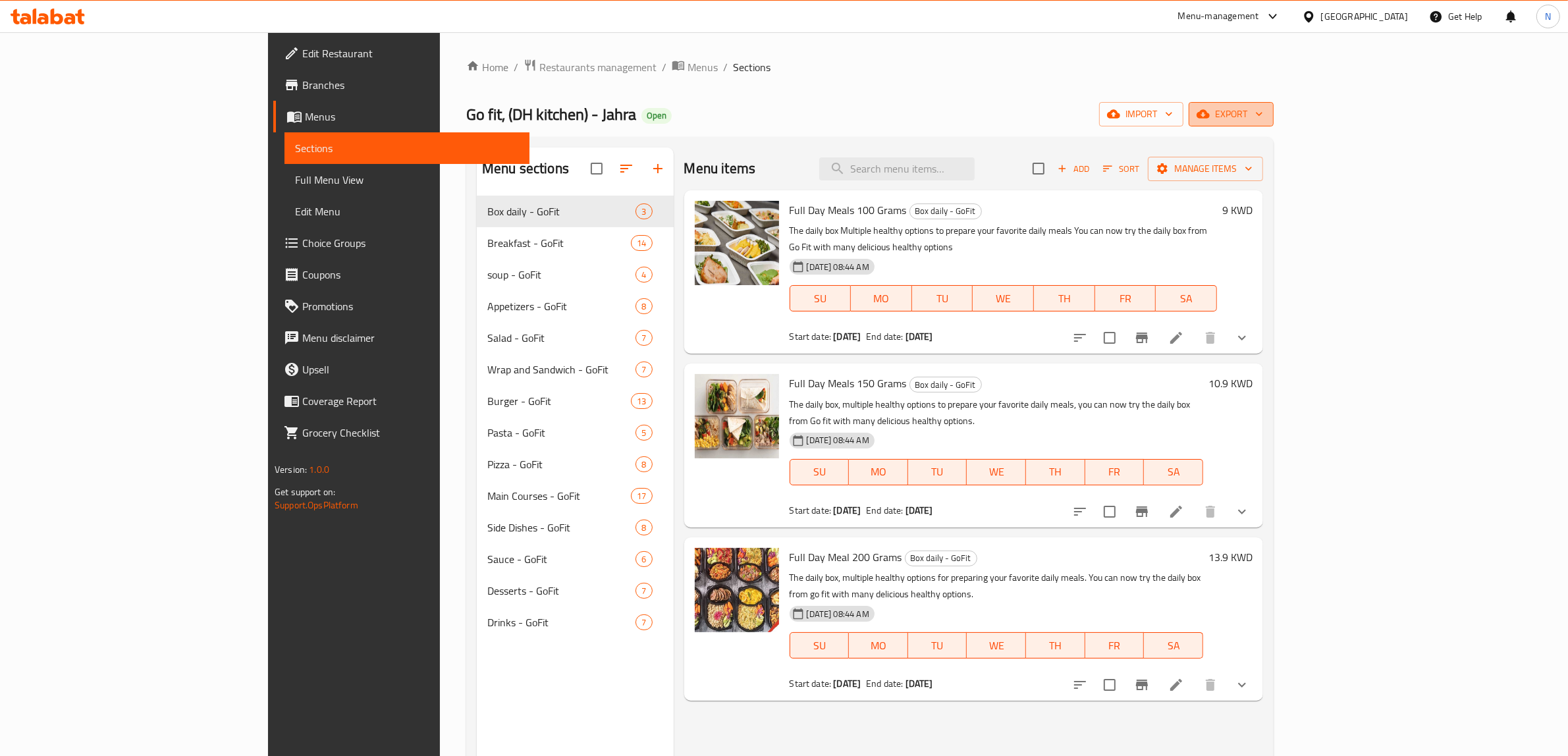
click at [1263, 116] on span "export" at bounding box center [1231, 115] width 64 height 17
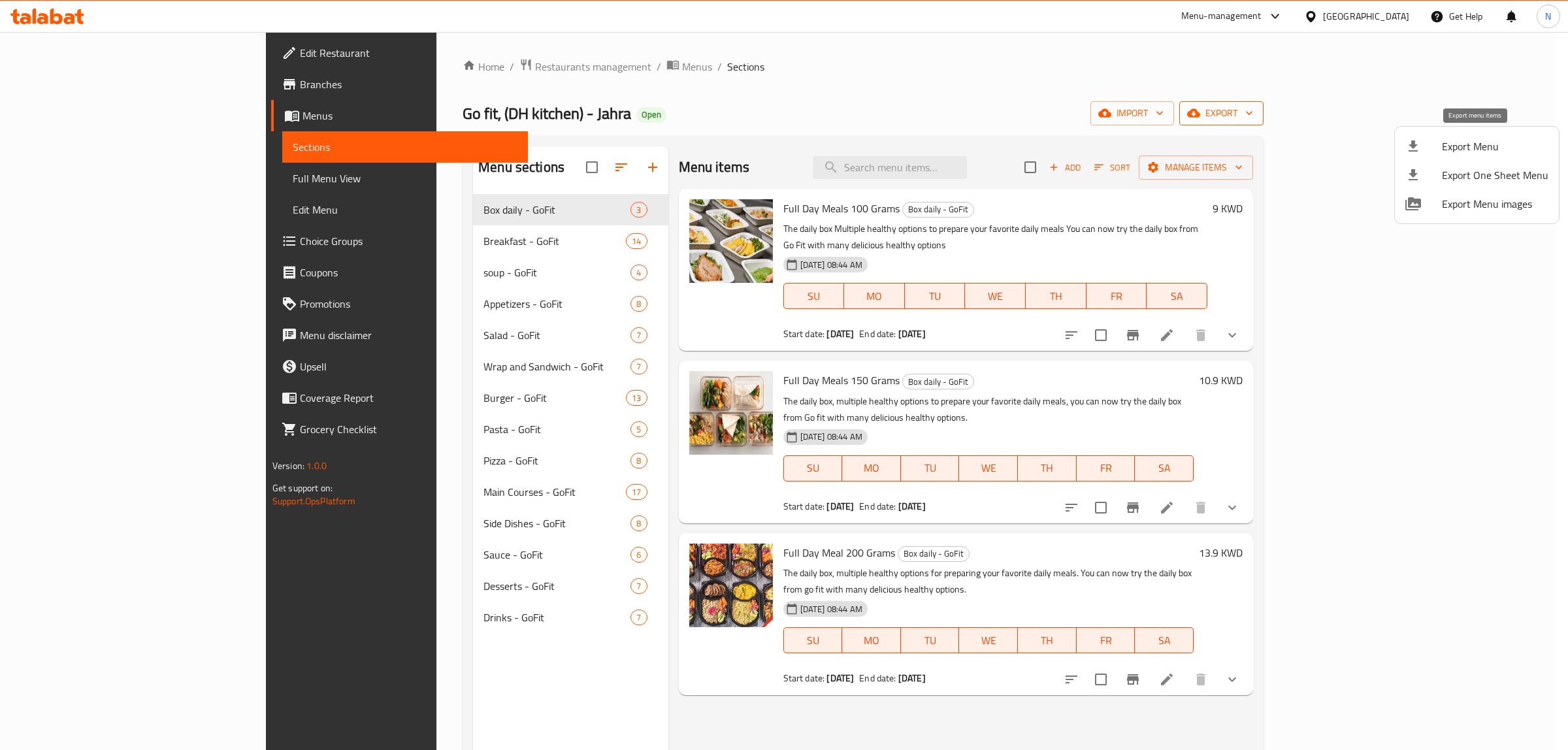
click at [1458, 142] on span "Export Menu" at bounding box center [1496, 146] width 106 height 16
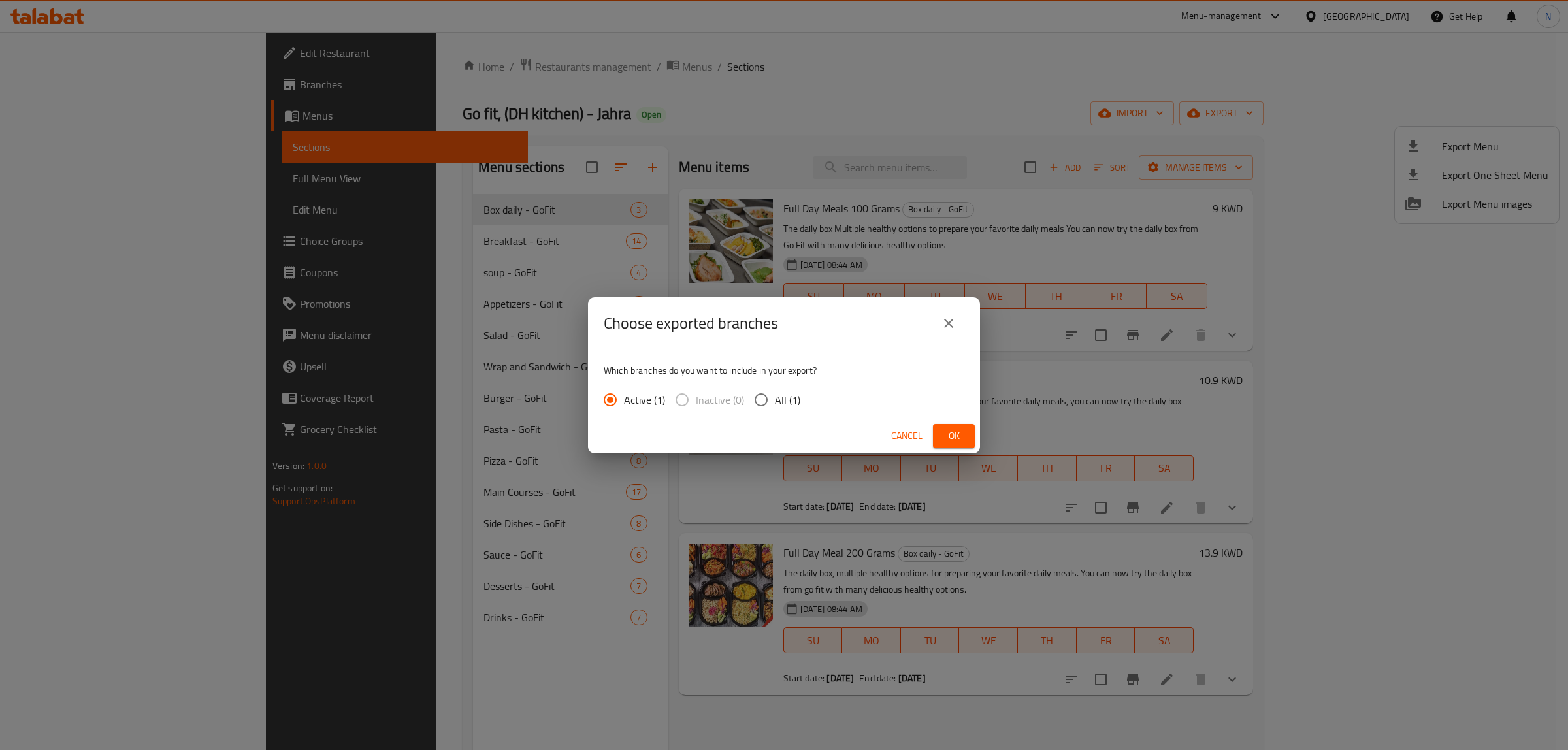
click at [777, 392] on span "All (1)" at bounding box center [788, 400] width 26 height 16
click at [775, 392] on input "All (1)" at bounding box center [761, 400] width 28 height 28
radio input "true"
click at [944, 432] on span "Ok" at bounding box center [954, 436] width 21 height 17
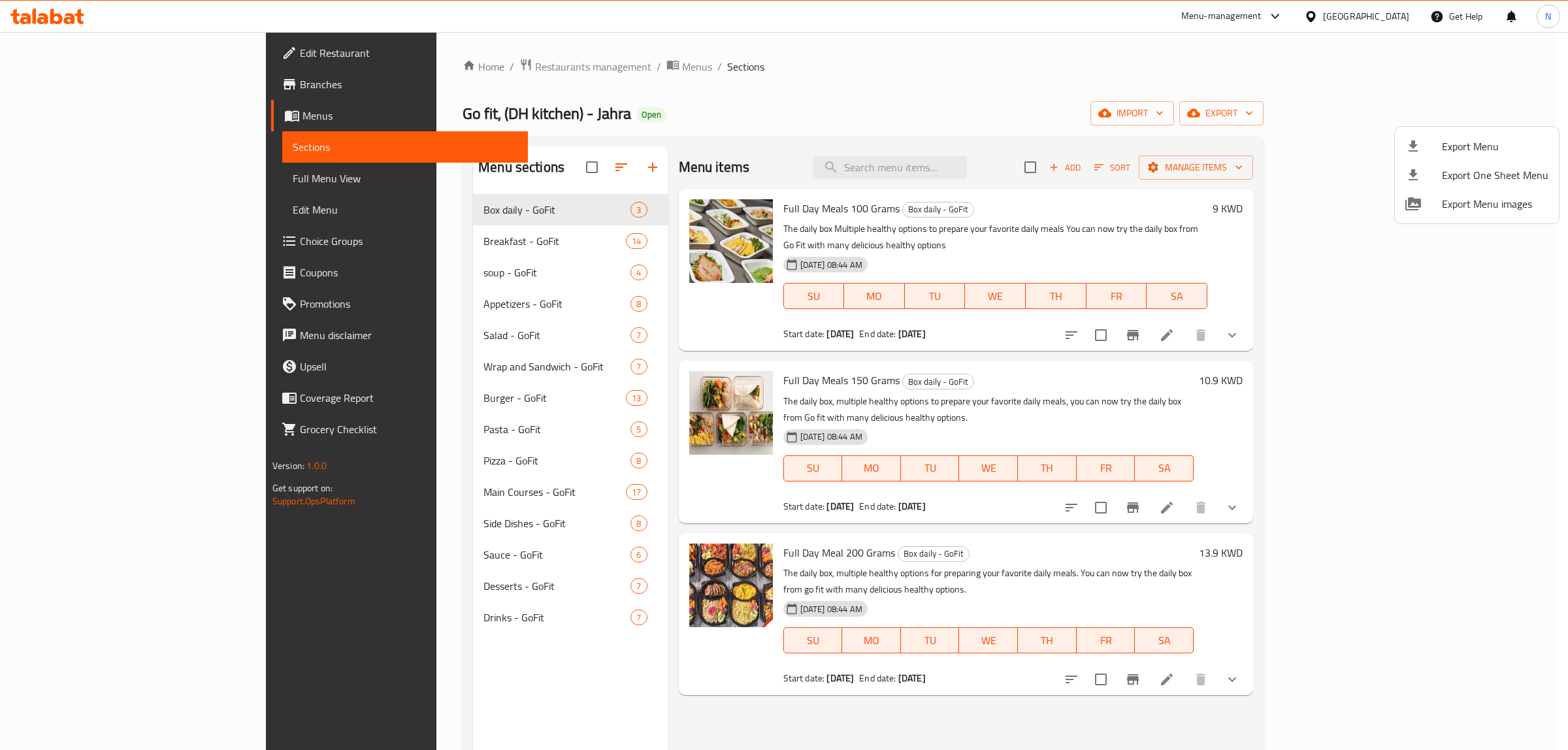
click at [395, 76] on div at bounding box center [784, 375] width 1568 height 750
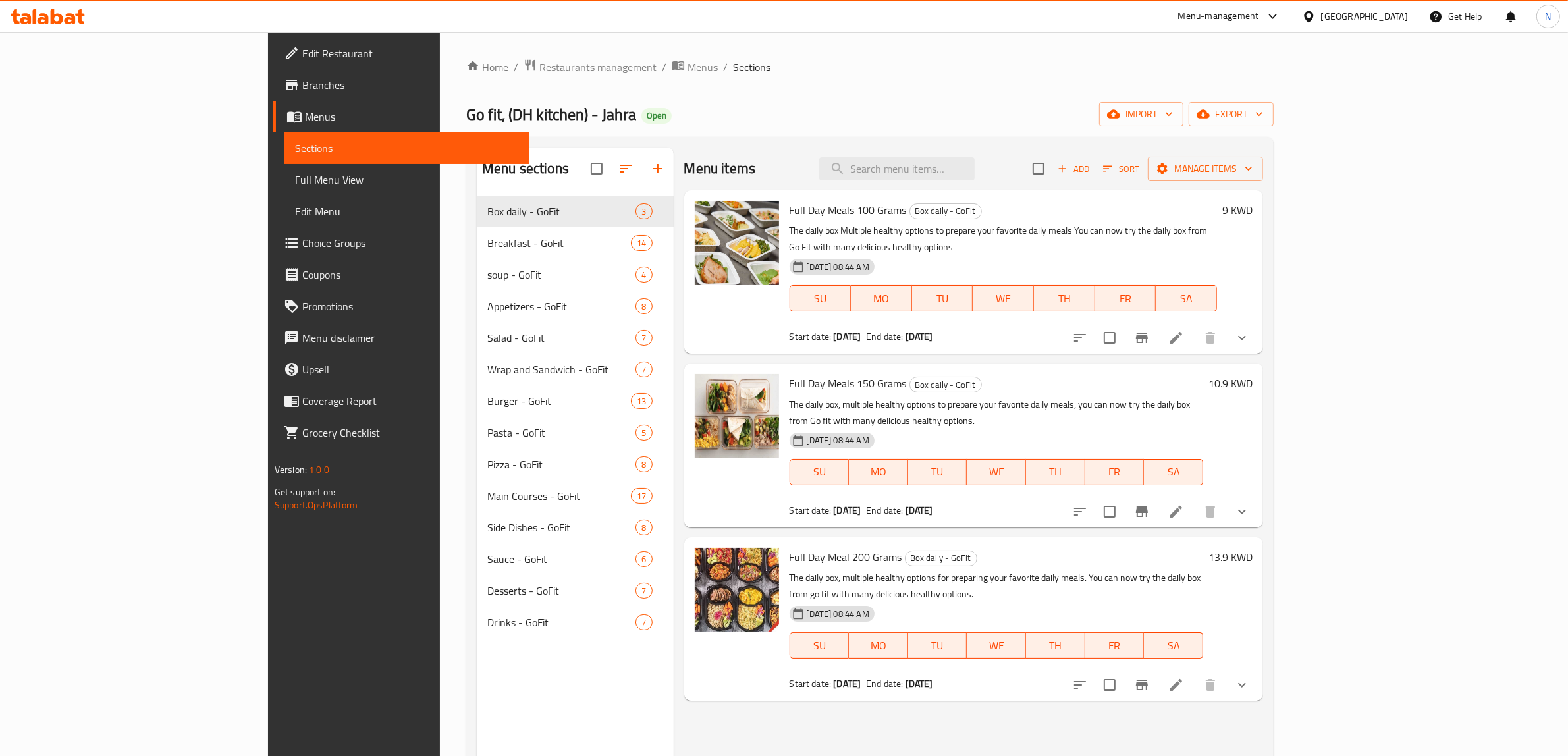
click at [540, 66] on span "Restaurants management" at bounding box center [598, 67] width 117 height 16
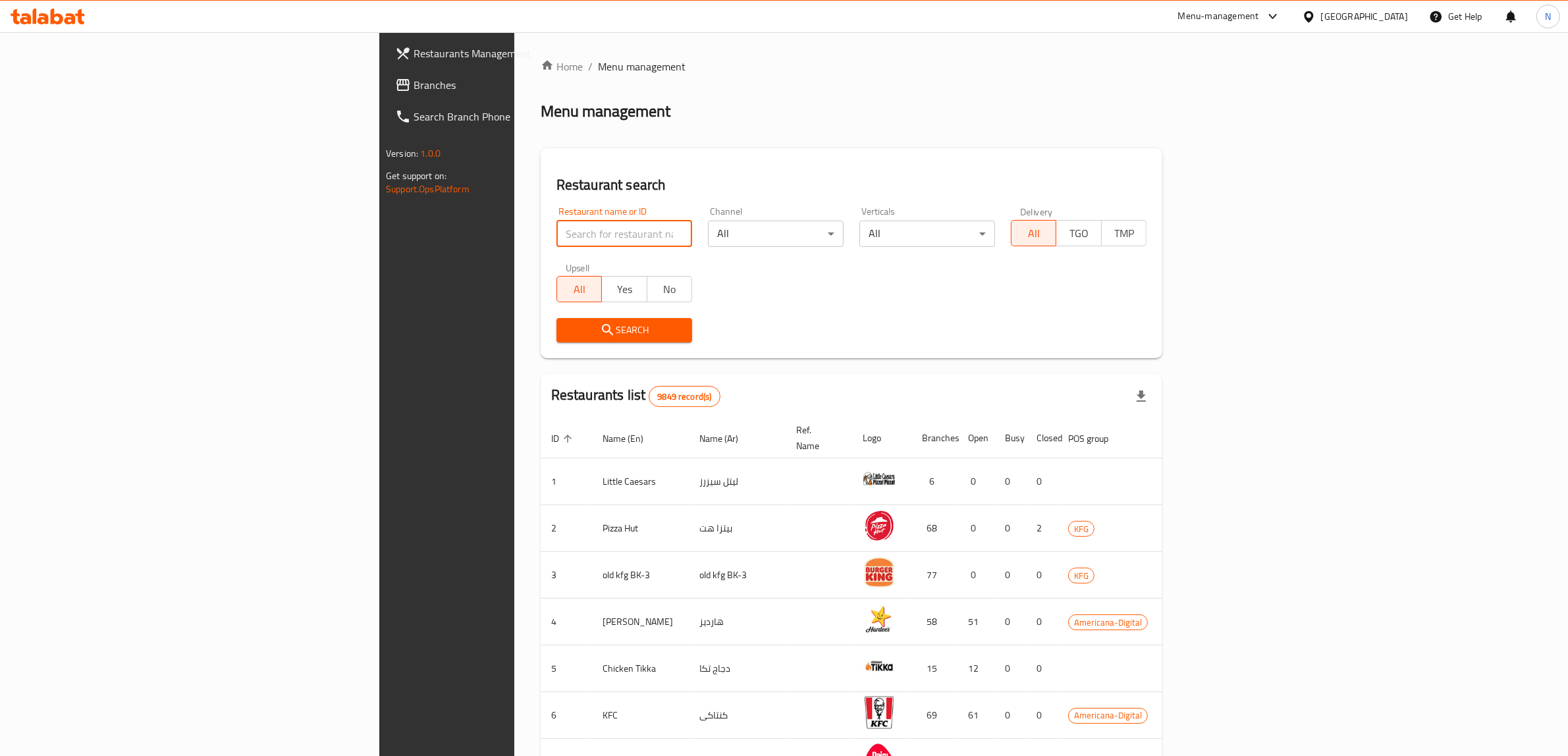
click at [556, 234] on input "search" at bounding box center [624, 234] width 136 height 27
paste input "660773"
type input "660773"
click button "Search" at bounding box center [624, 330] width 136 height 24
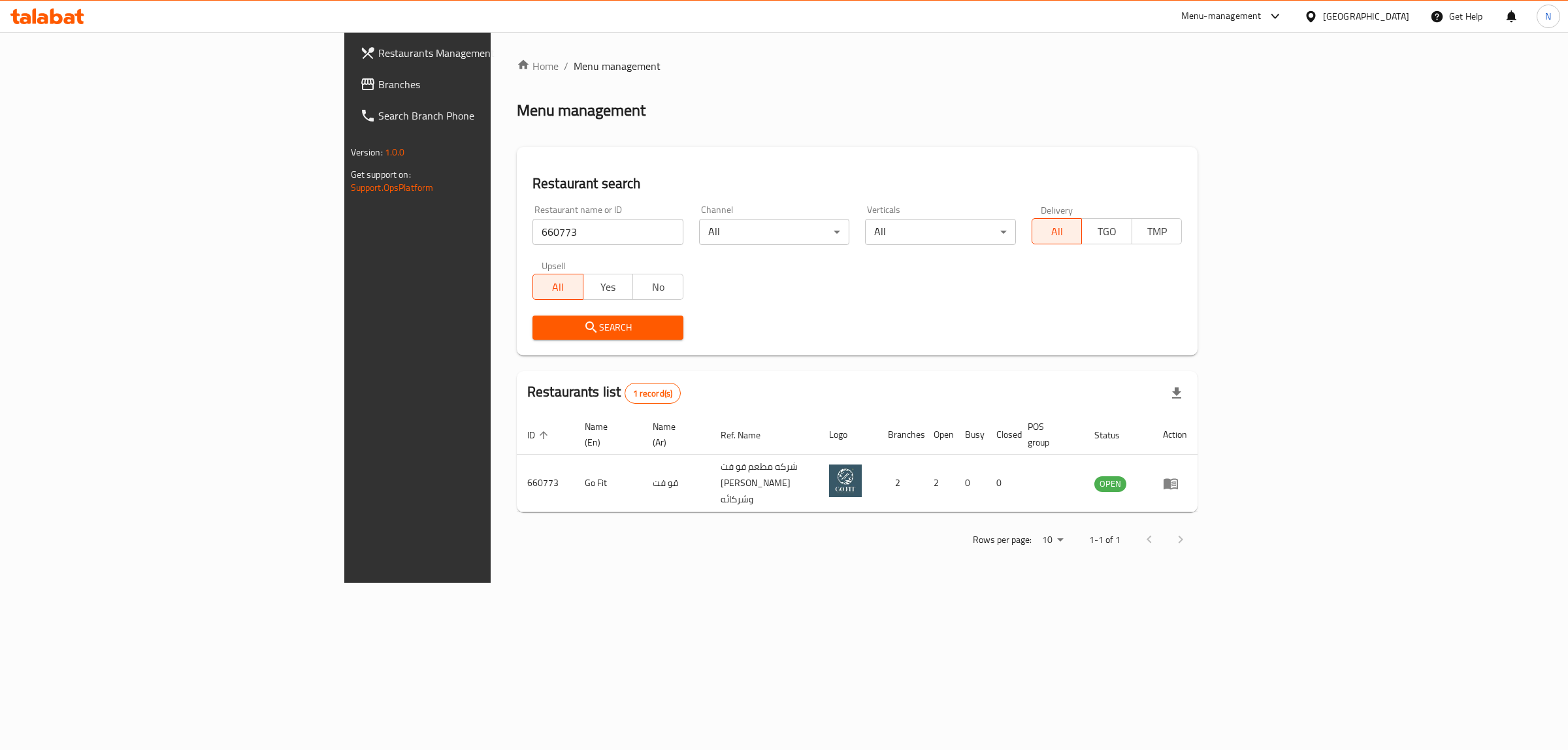
click at [631, 583] on div "Home / Menu management Menu management Restaurant search Restaurant name or ID …" at bounding box center [857, 307] width 734 height 551
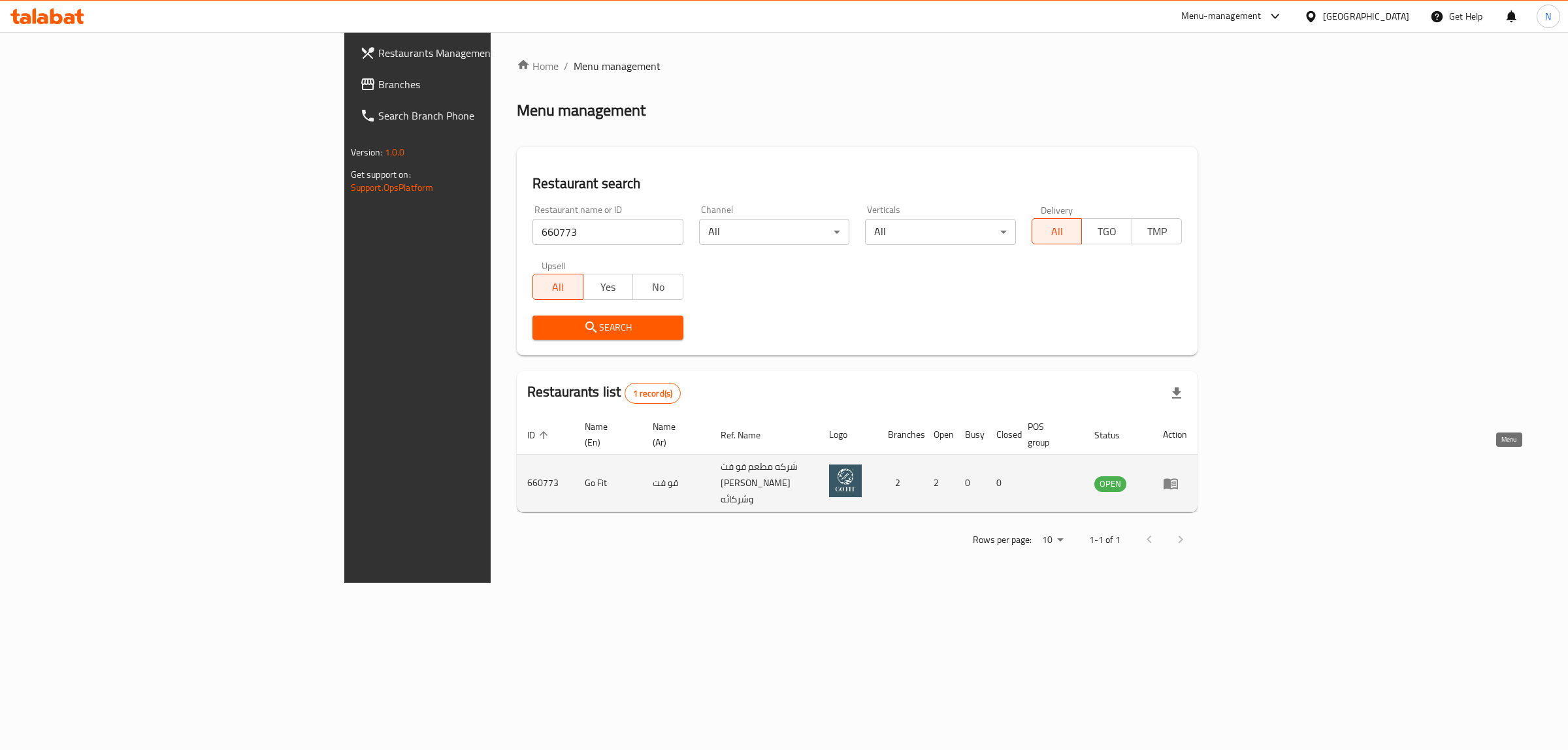
click at [1178, 479] on icon "enhanced table" at bounding box center [1171, 484] width 15 height 11
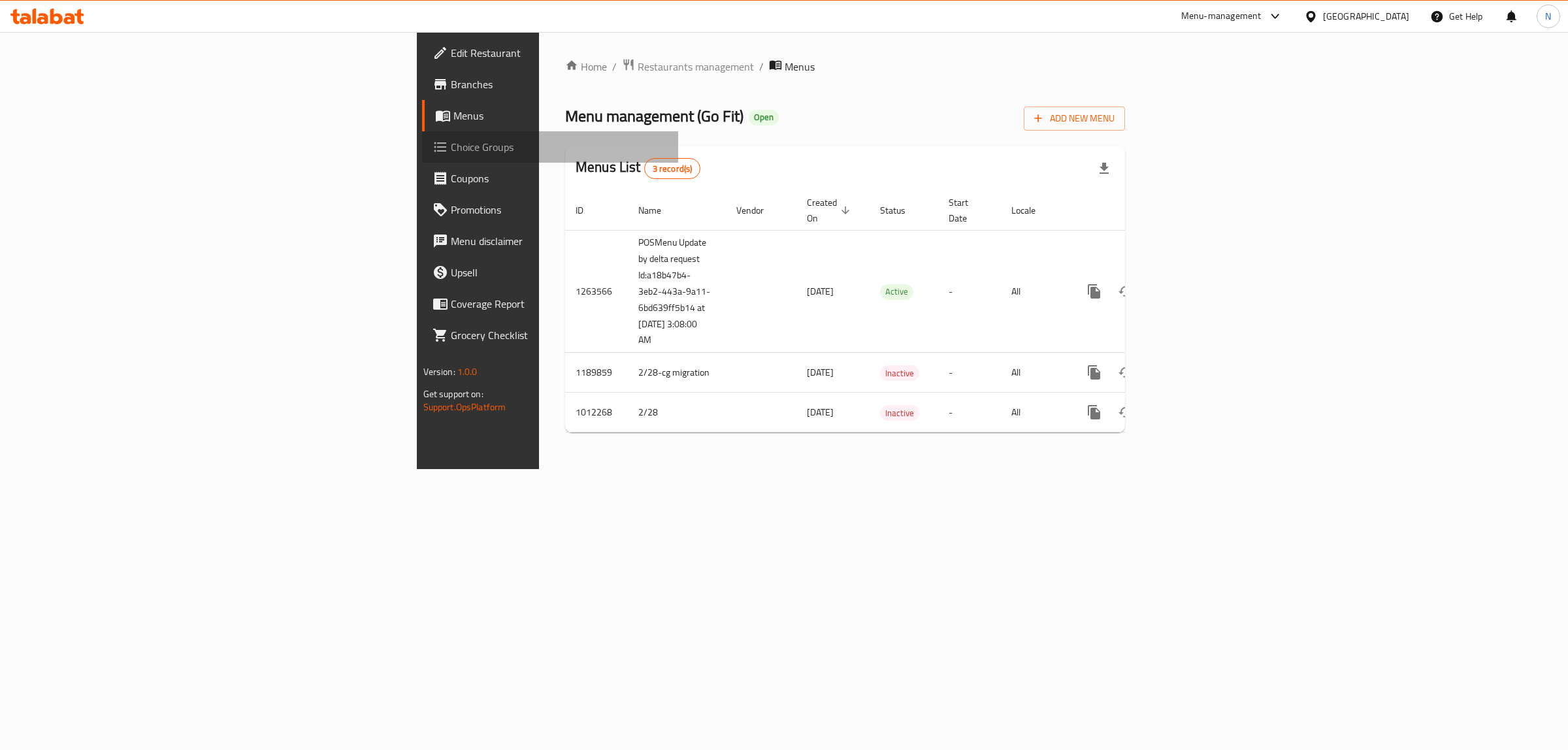
click at [451, 150] on span "Choice Groups" at bounding box center [559, 147] width 217 height 16
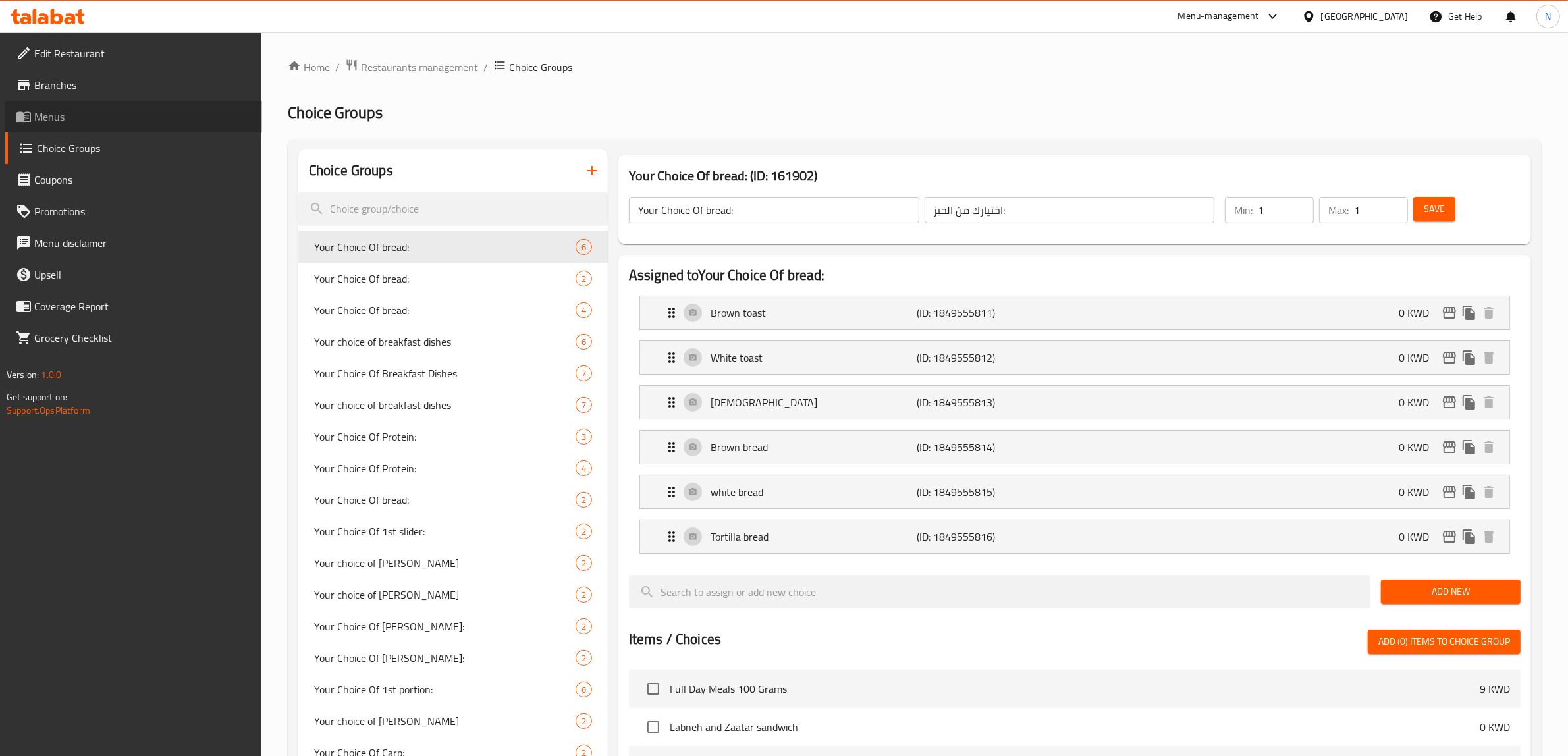
click at [79, 116] on span "Menus" at bounding box center [142, 116] width 217 height 16
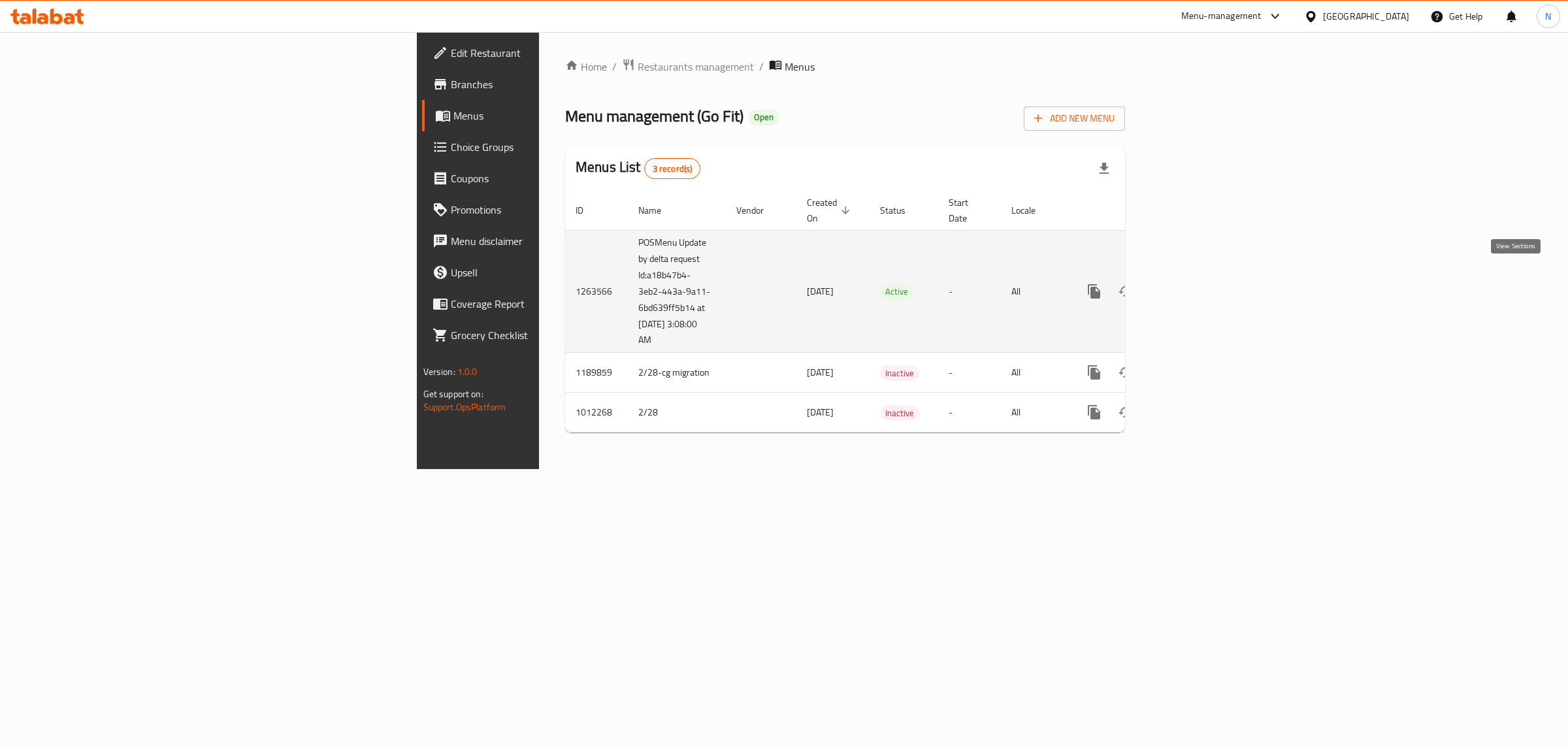
click at [1197, 283] on icon "enhanced table" at bounding box center [1188, 291] width 16 height 16
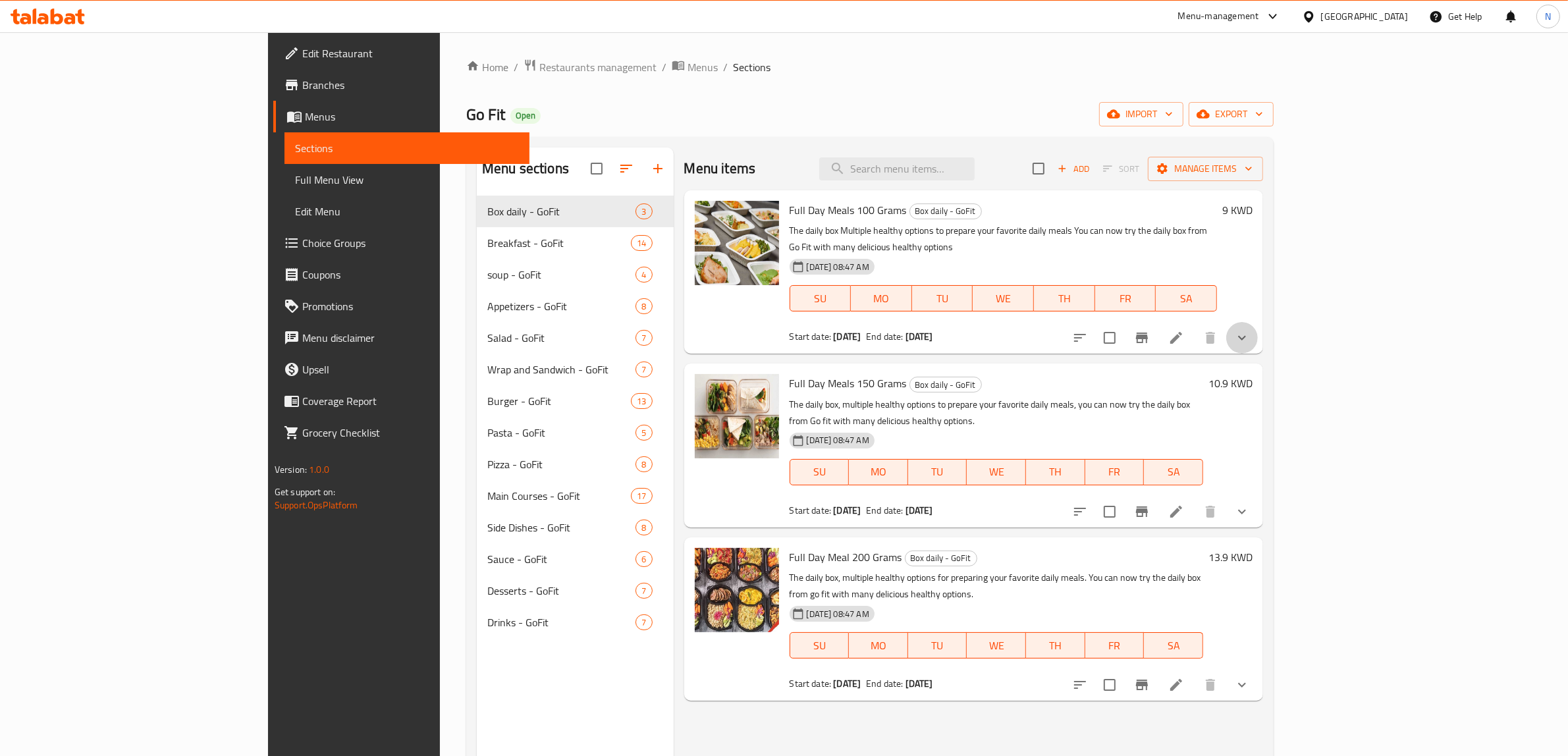
click at [1258, 322] on button "show more" at bounding box center [1242, 337] width 31 height 31
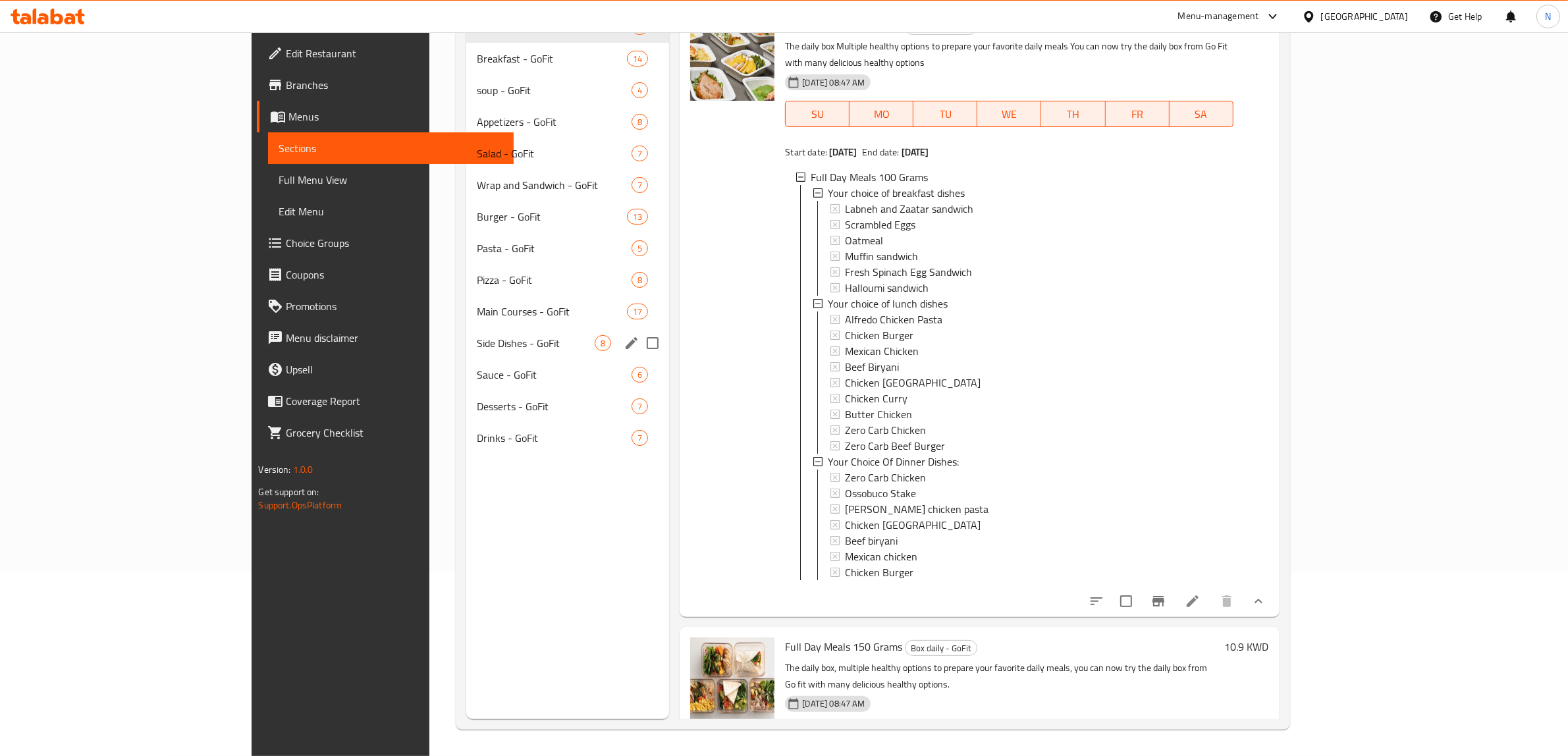
scroll to position [185, 0]
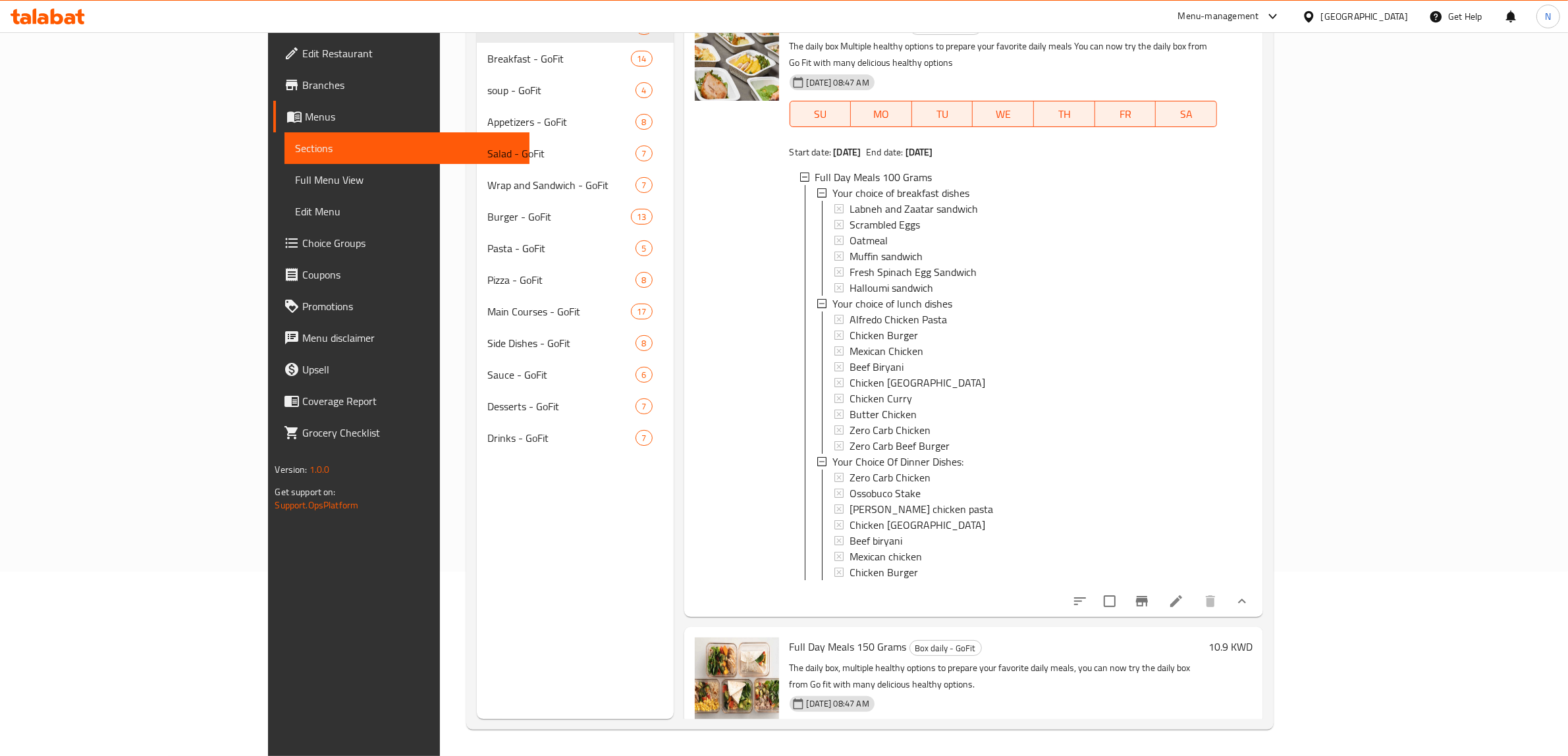
click at [1195, 590] on li at bounding box center [1176, 602] width 37 height 24
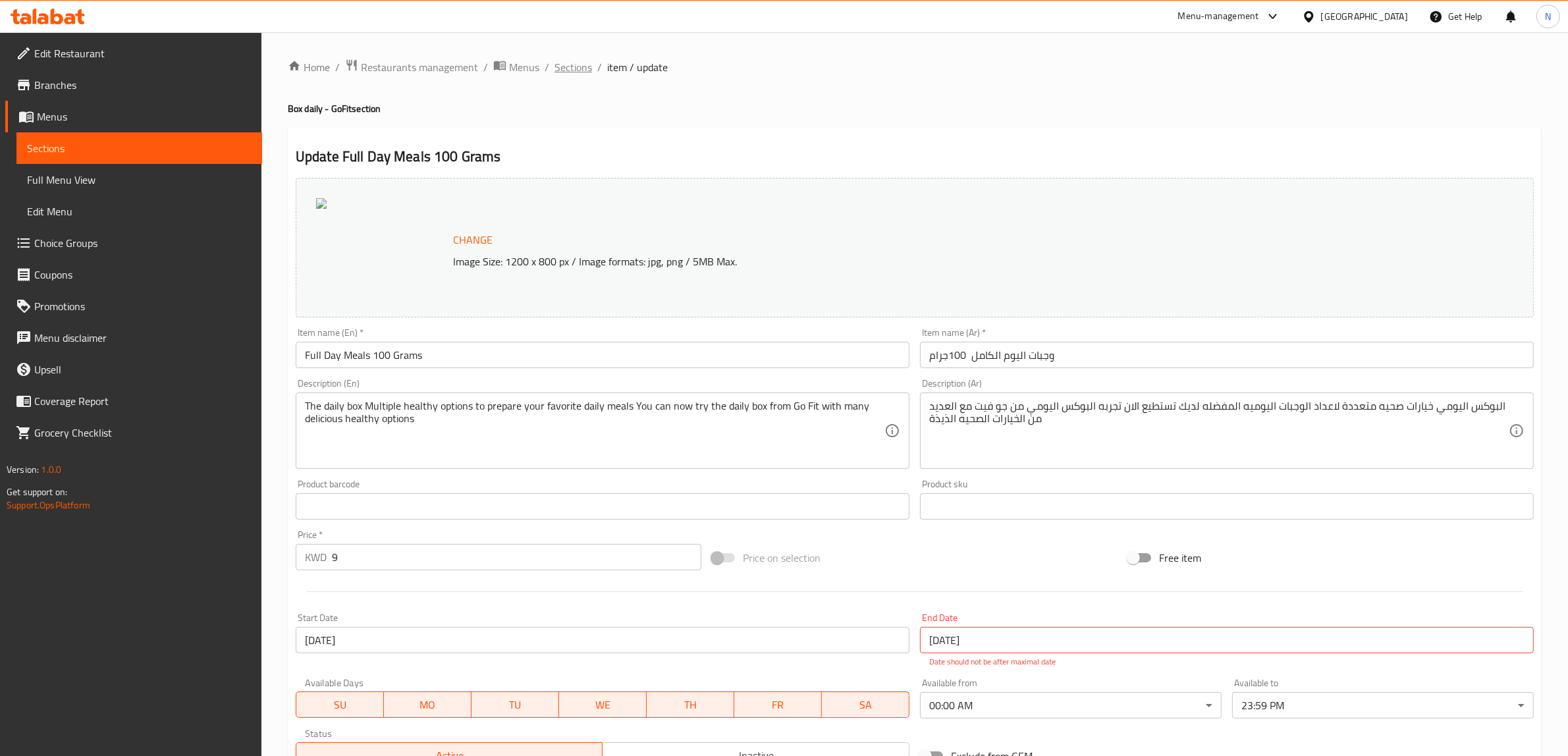
click at [578, 67] on span "Sections" at bounding box center [573, 67] width 38 height 16
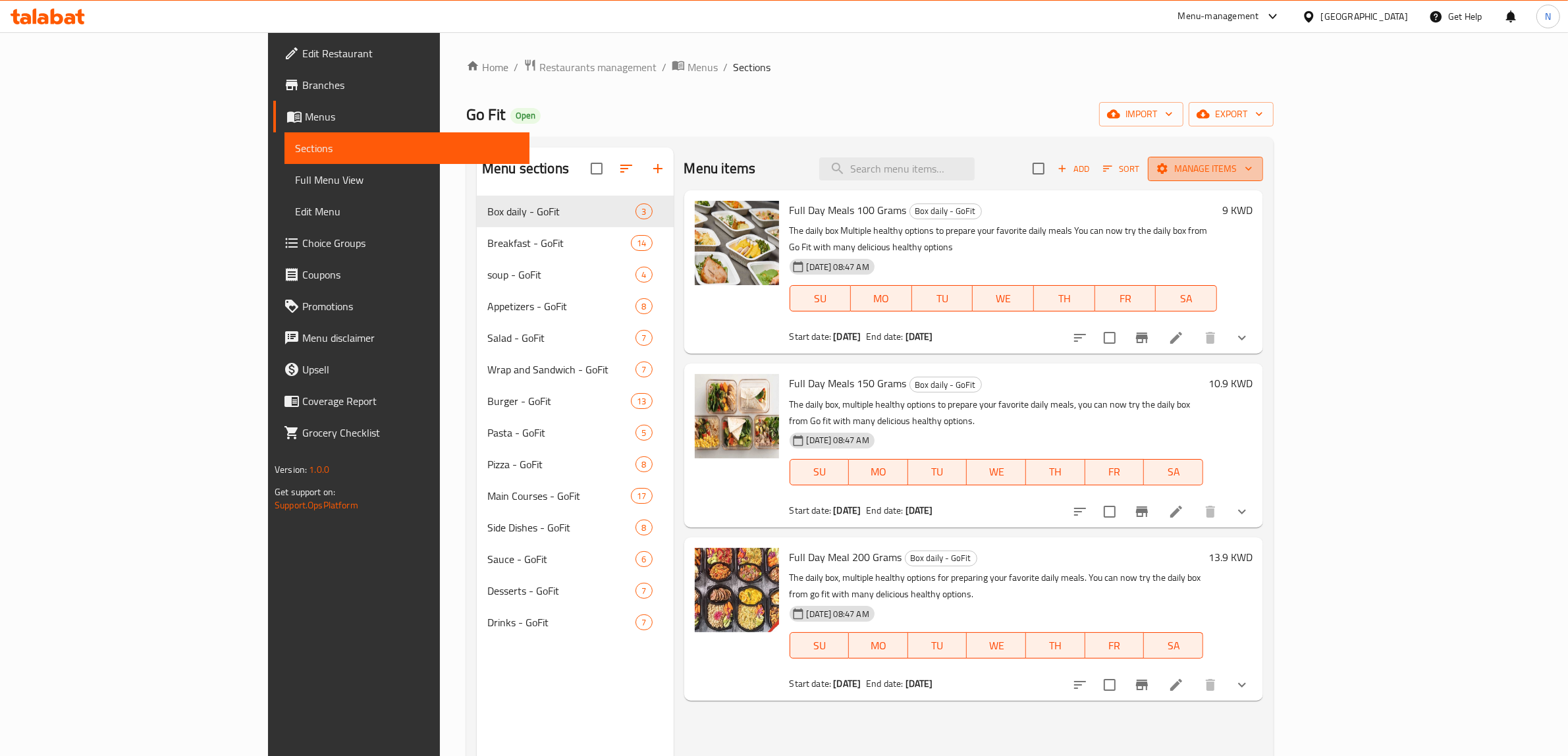
click at [1252, 173] on span "Manage items" at bounding box center [1205, 169] width 94 height 17
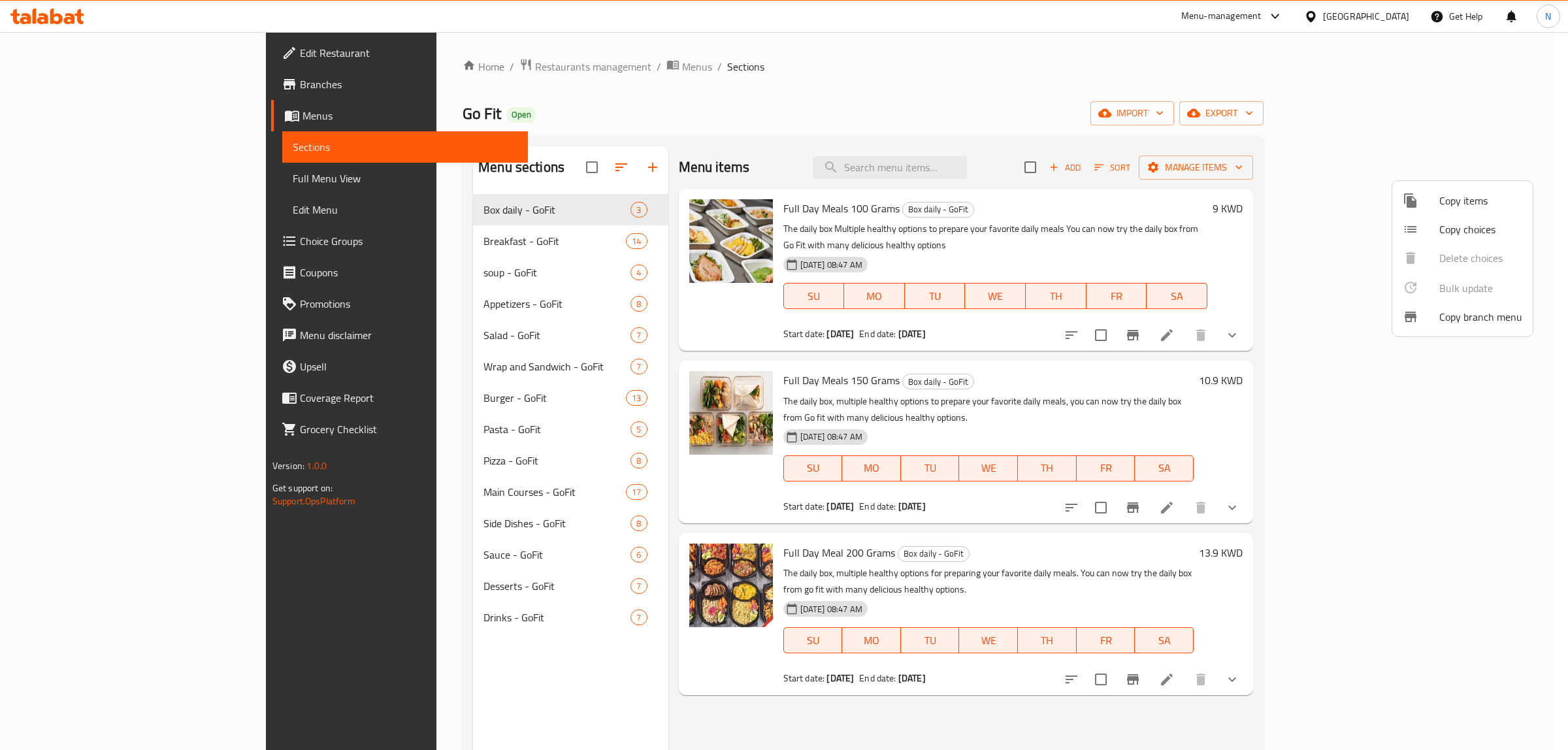
click at [1465, 108] on div at bounding box center [784, 375] width 1568 height 750
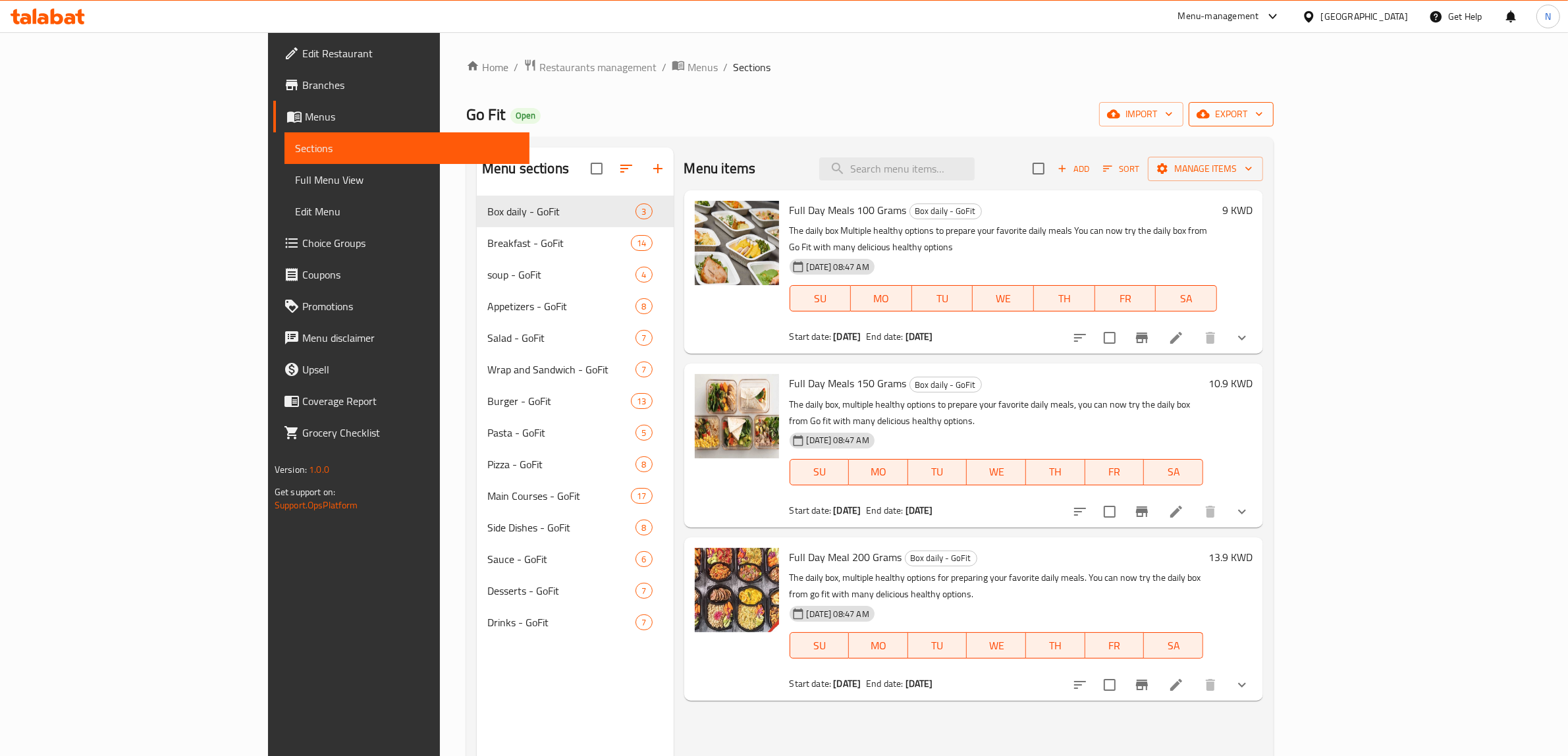
click at [1263, 109] on span "export" at bounding box center [1231, 115] width 64 height 17
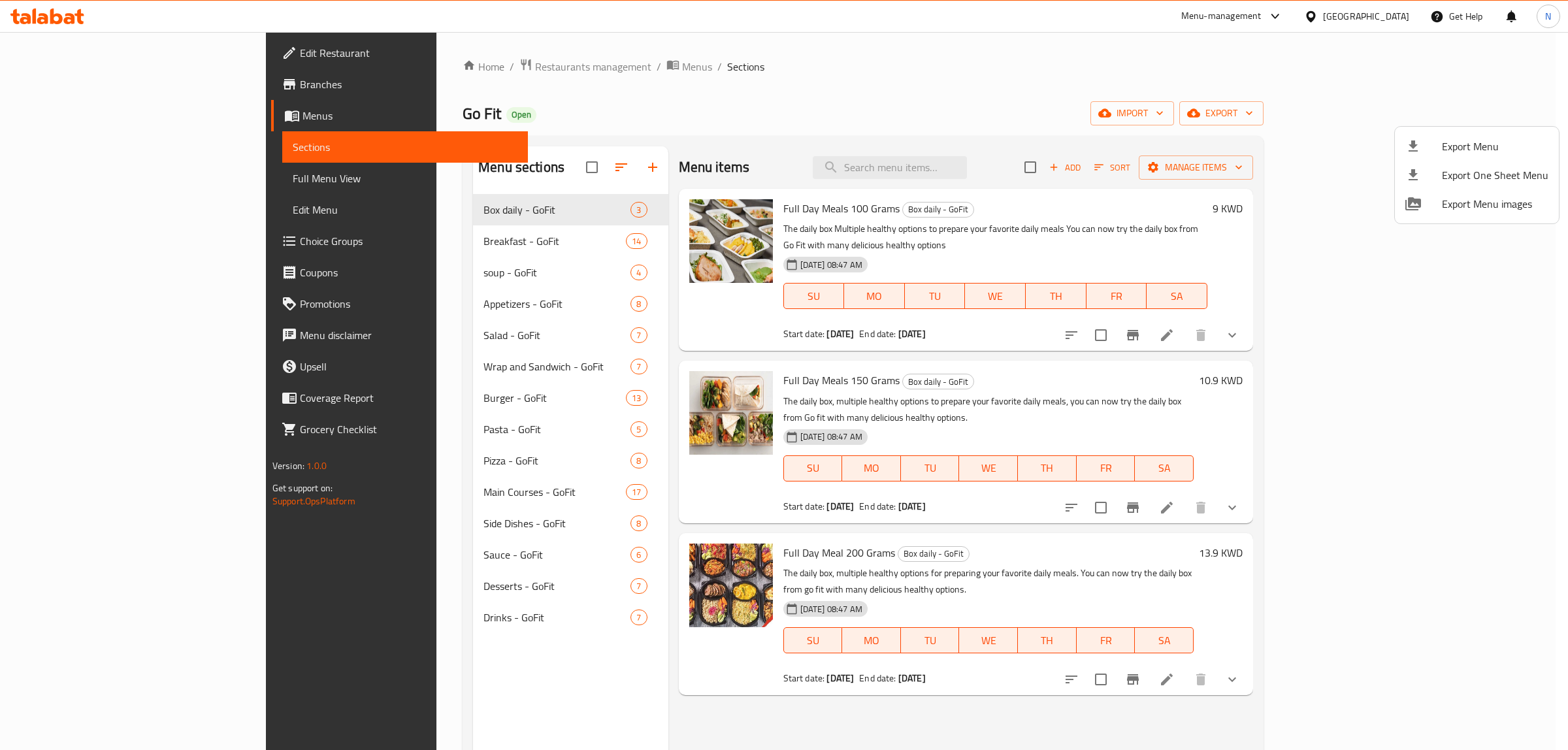
click at [1463, 144] on span "Export Menu" at bounding box center [1496, 146] width 106 height 16
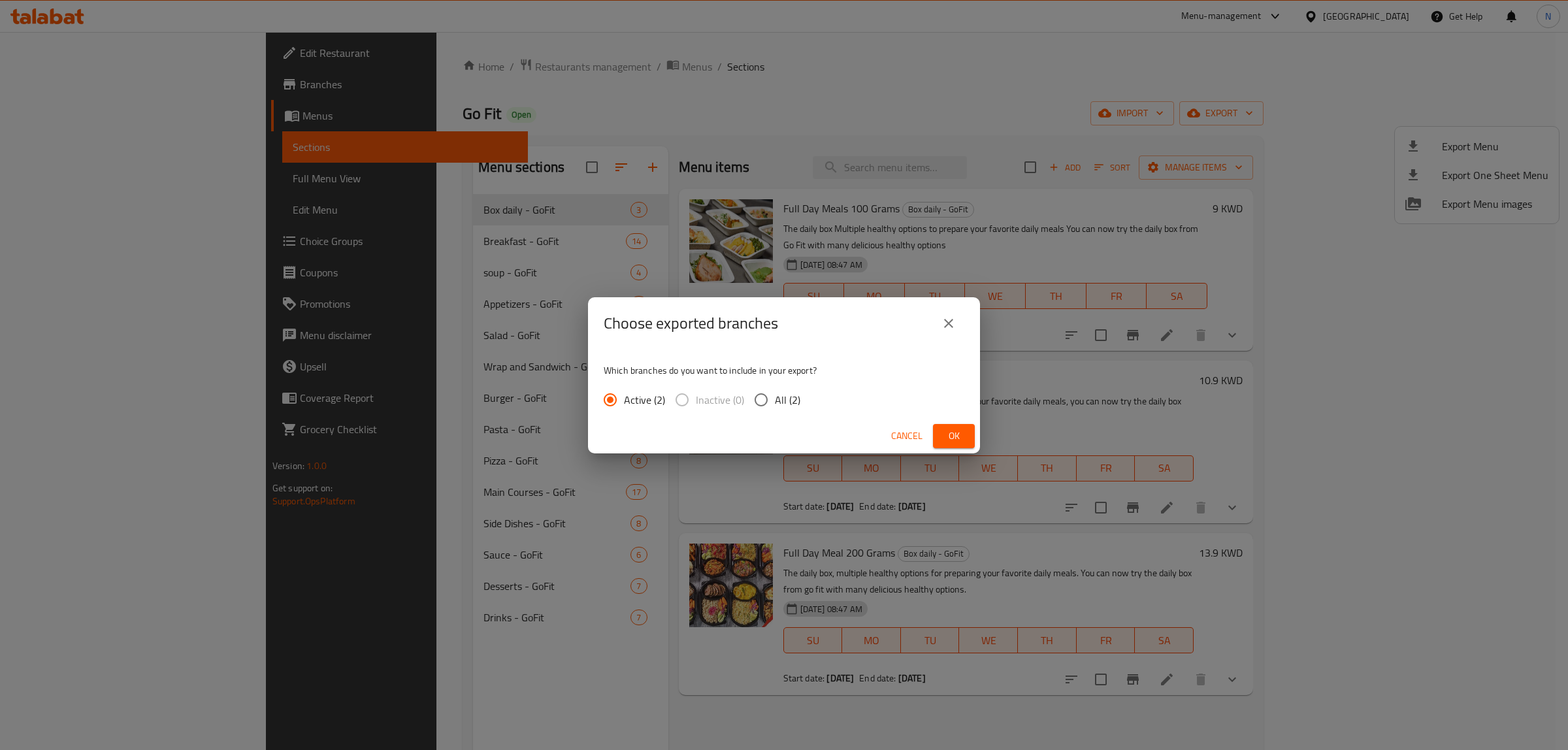
click at [778, 386] on label "All (2)" at bounding box center [774, 400] width 53 height 28
click at [775, 386] on input "All (2)" at bounding box center [761, 400] width 28 height 28
radio input "true"
click at [957, 442] on span "Ok" at bounding box center [954, 436] width 21 height 17
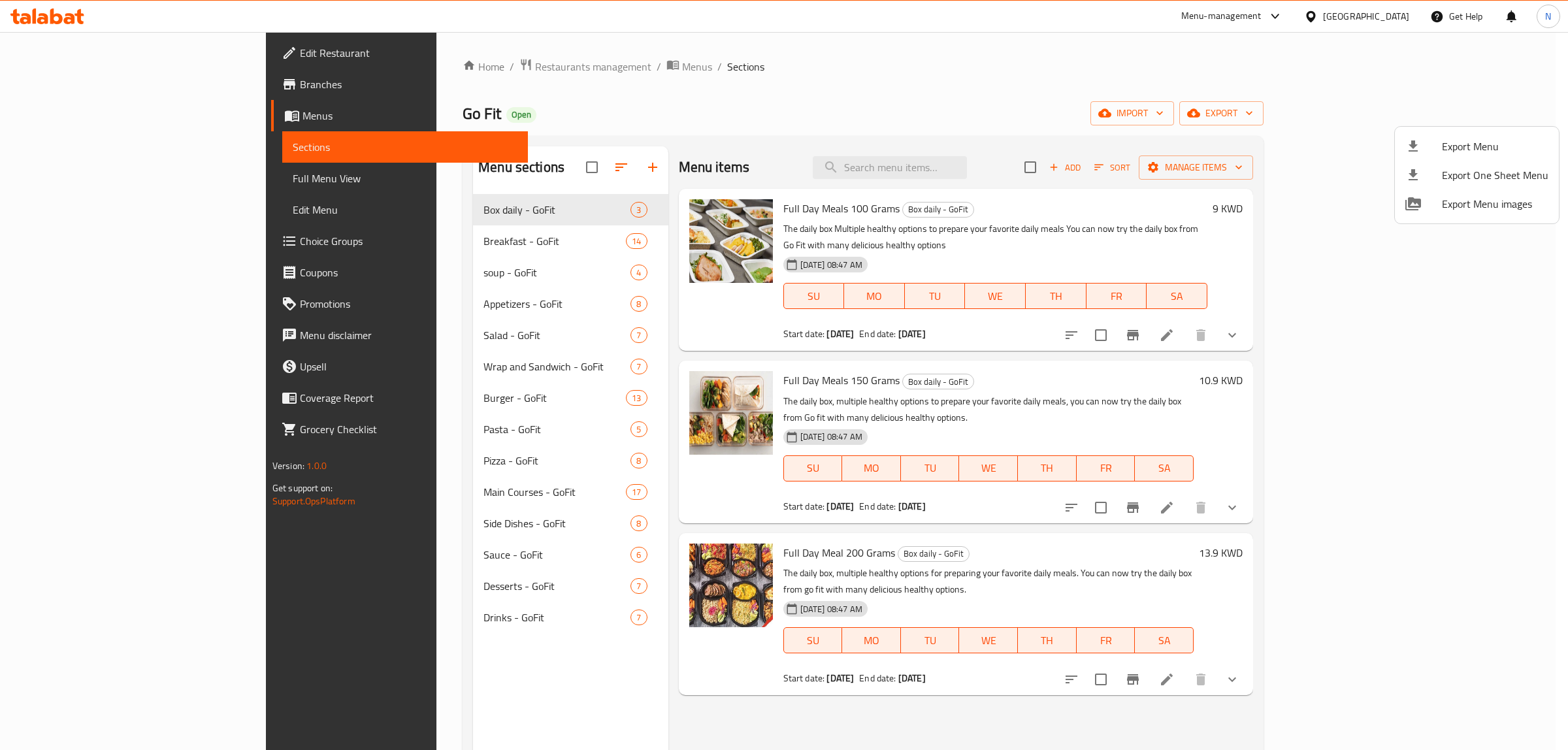
click at [1395, 14] on div at bounding box center [784, 375] width 1568 height 750
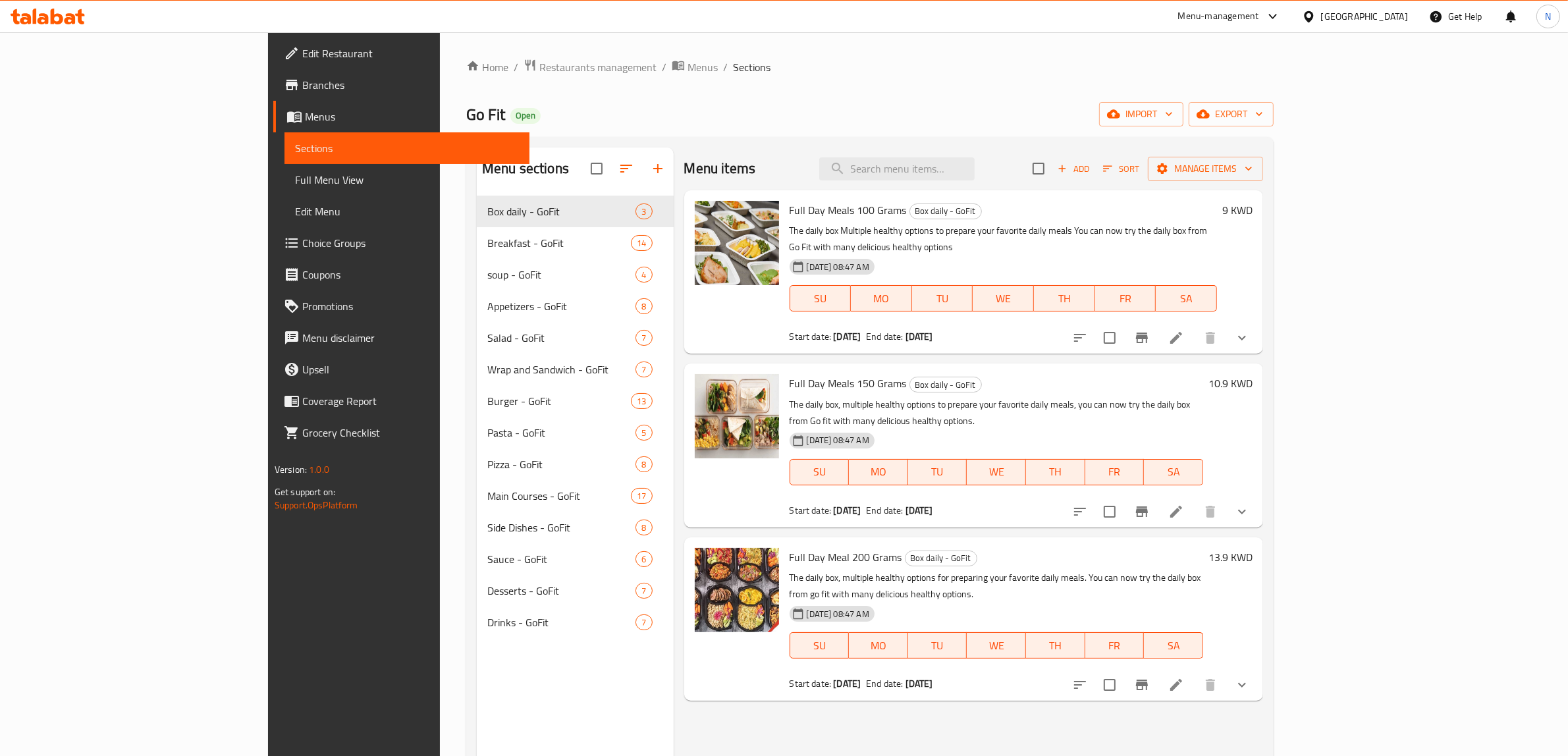
click at [1398, 18] on div "[GEOGRAPHIC_DATA]" at bounding box center [1364, 17] width 87 height 15
click at [1314, 334] on div "[GEOGRAPHIC_DATA]" at bounding box center [1308, 345] width 198 height 30
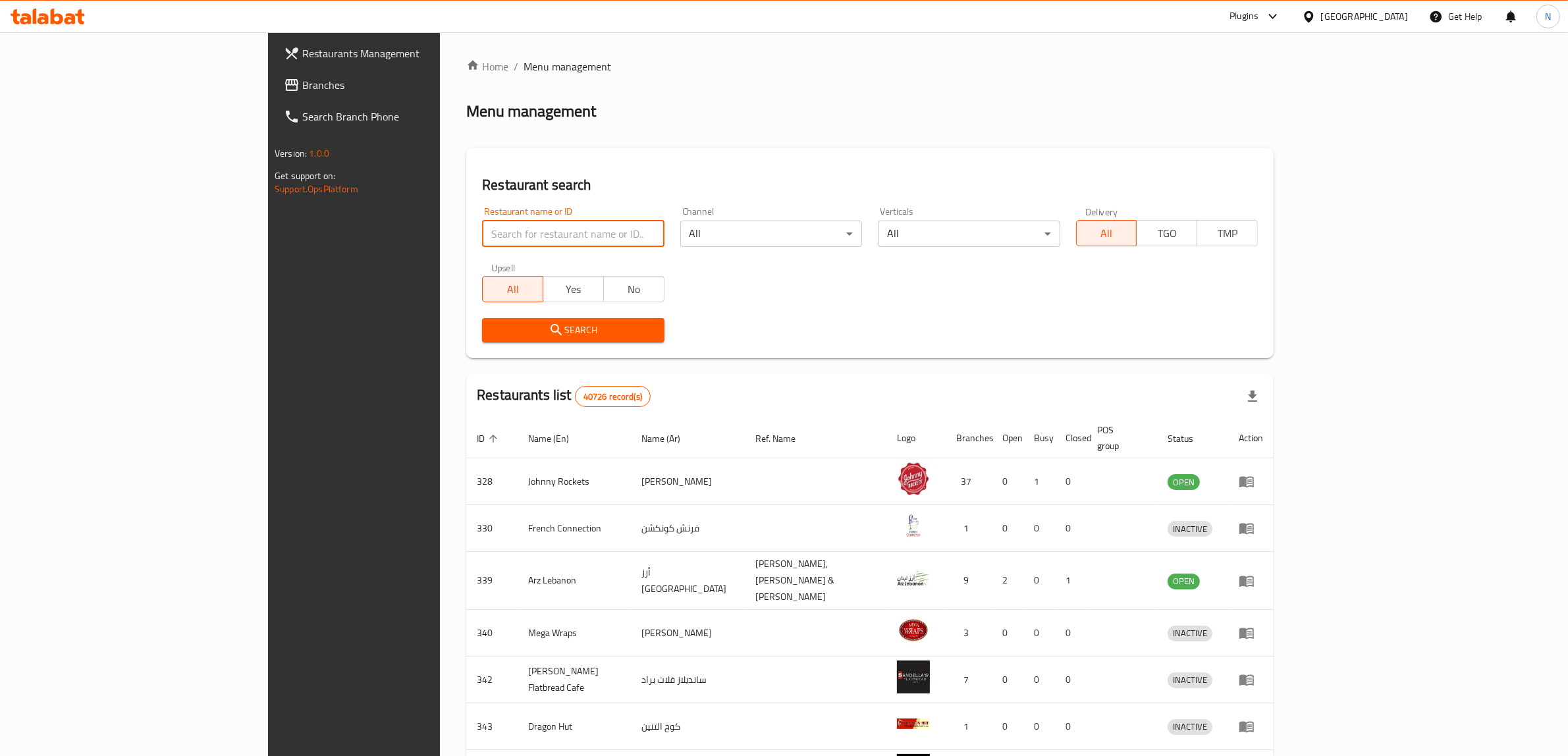
click at [482, 231] on input "search" at bounding box center [573, 234] width 182 height 27
click at [302, 89] on span "Branches" at bounding box center [410, 84] width 217 height 16
